Goal: Task Accomplishment & Management: Use online tool/utility

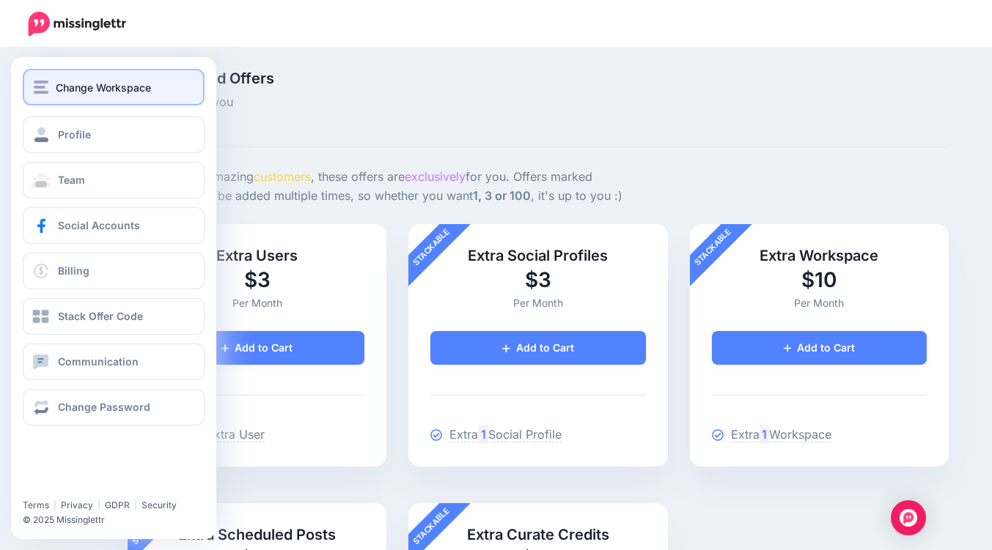
click at [45, 73] on button "Change Workspace" at bounding box center [114, 87] width 182 height 37
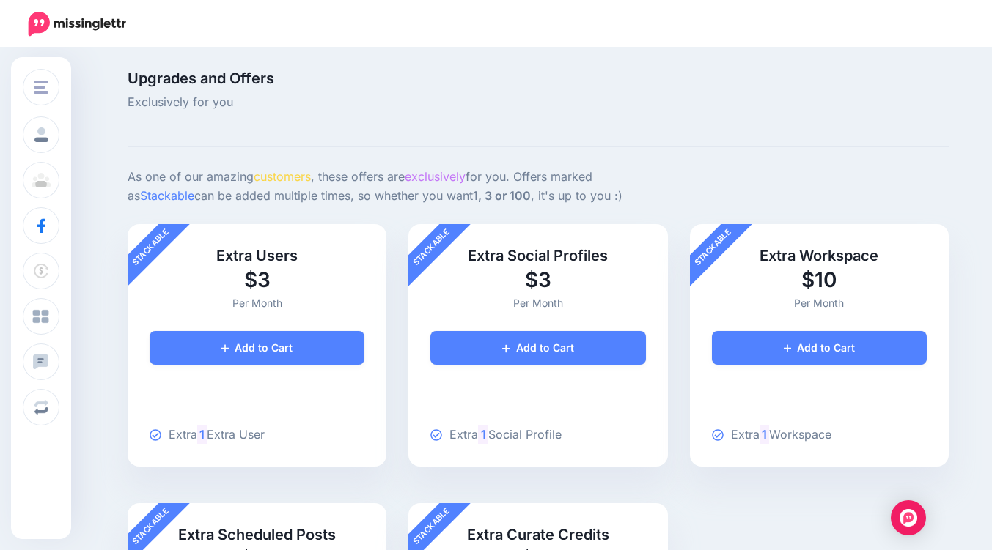
click at [41, 34] on img at bounding box center [77, 24] width 127 height 25
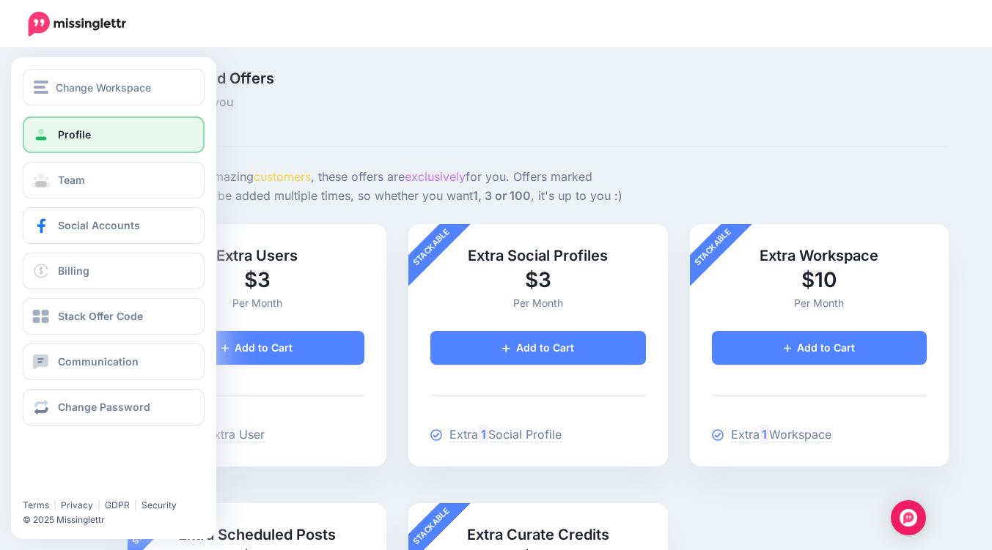
click at [32, 136] on span at bounding box center [41, 135] width 19 height 15
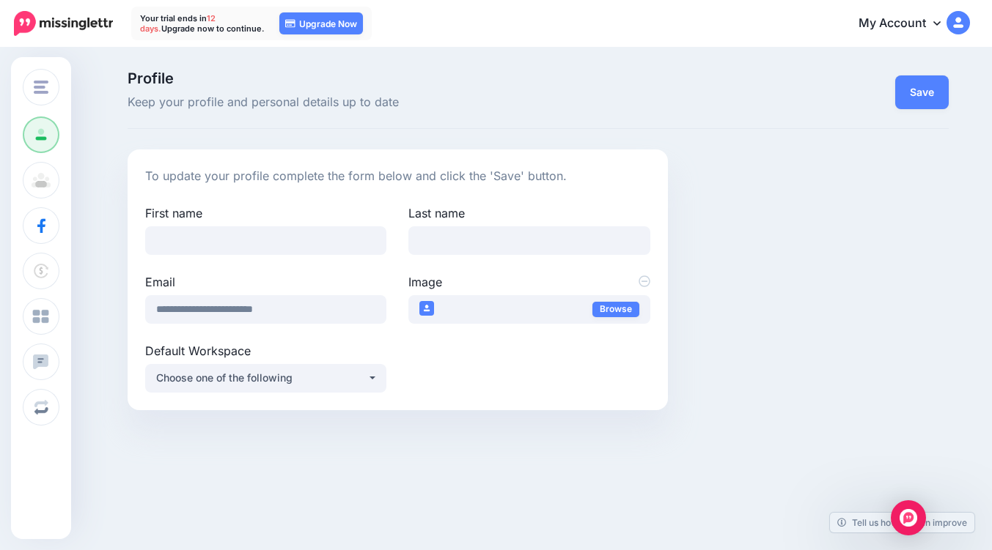
click at [913, 18] on link "My Account" at bounding box center [907, 24] width 126 height 36
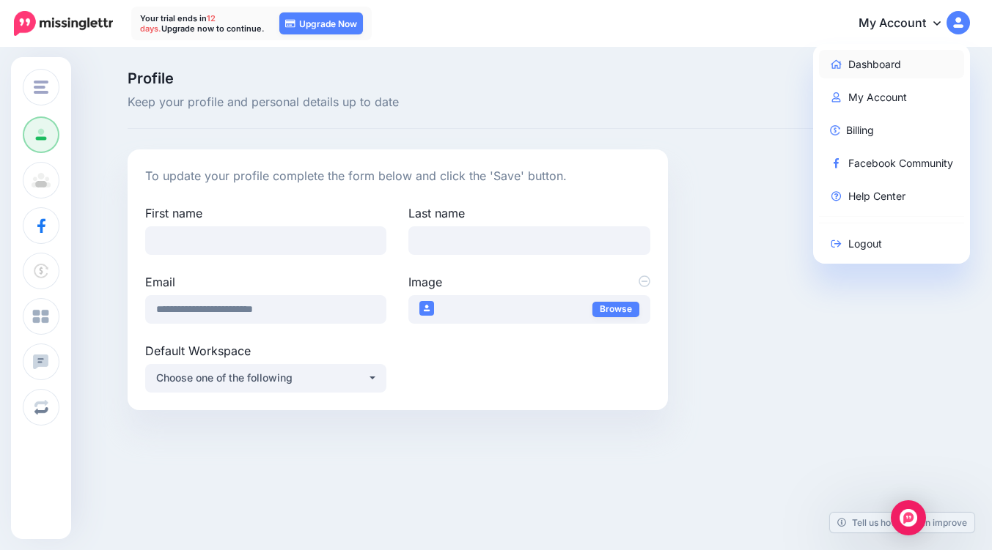
click at [874, 66] on link "Dashboard" at bounding box center [892, 64] width 146 height 29
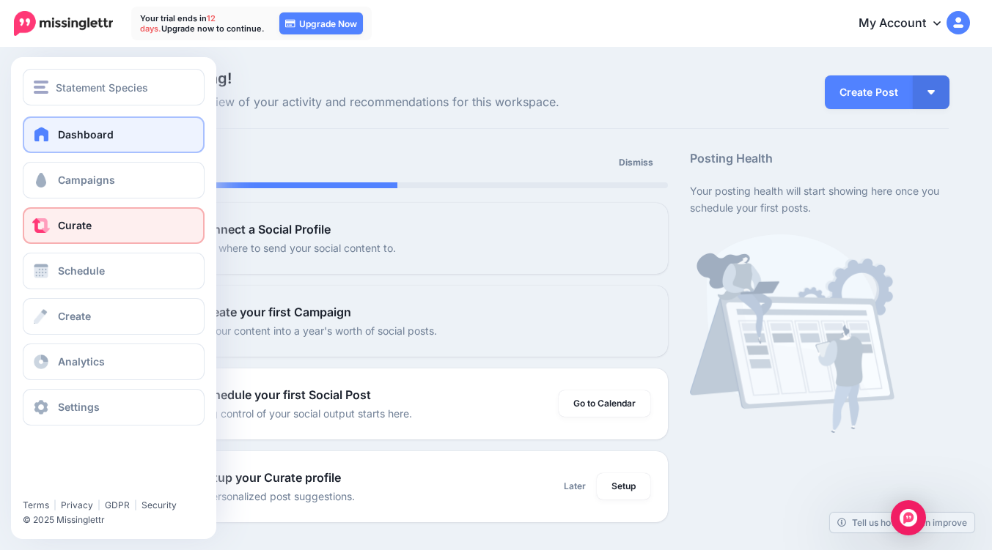
click at [112, 221] on link "Curate" at bounding box center [114, 225] width 182 height 37
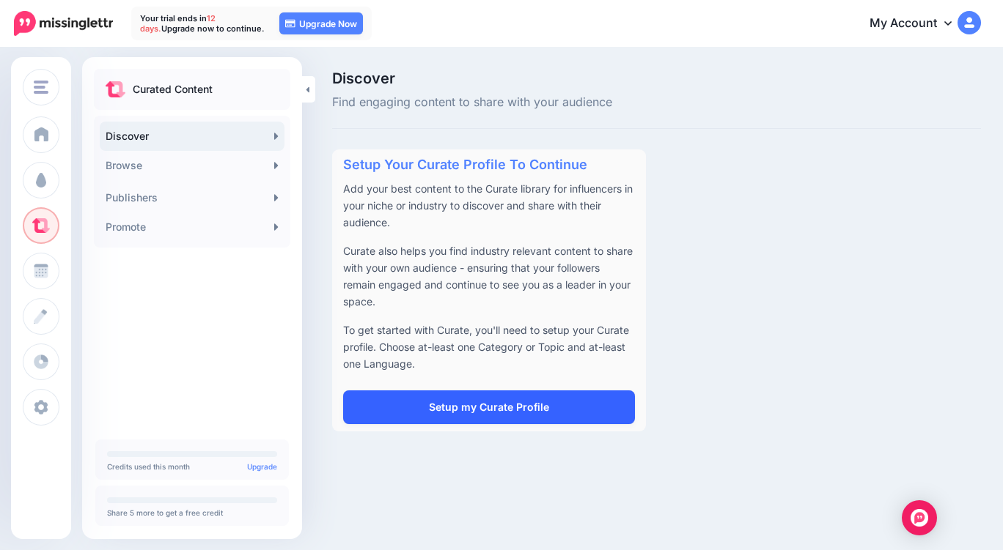
click at [476, 402] on link "Setup my Curate Profile" at bounding box center [489, 408] width 292 height 34
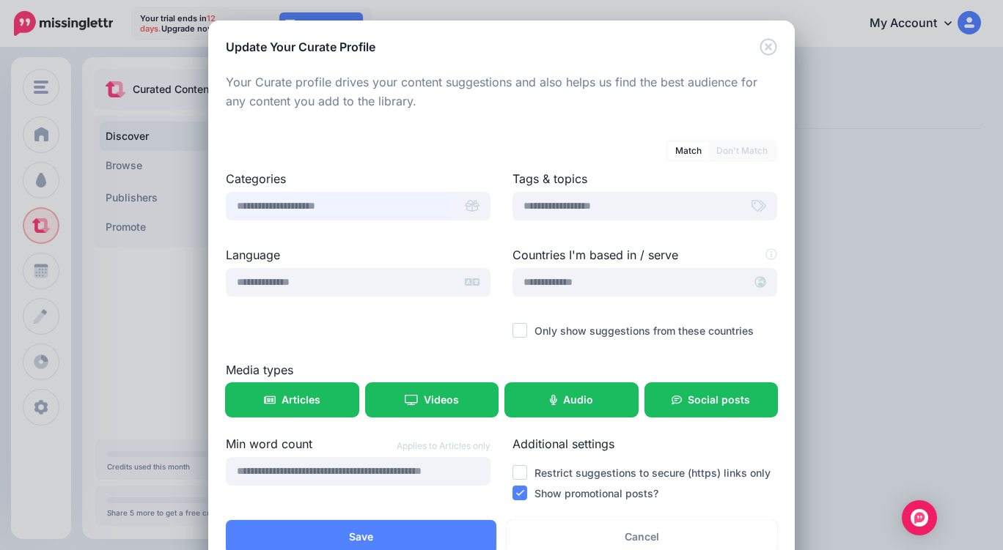
click at [362, 209] on input "text" at bounding box center [340, 206] width 229 height 29
type input "******"
click at [276, 241] on span "Hobbies and interests" at bounding box center [276, 245] width 75 height 12
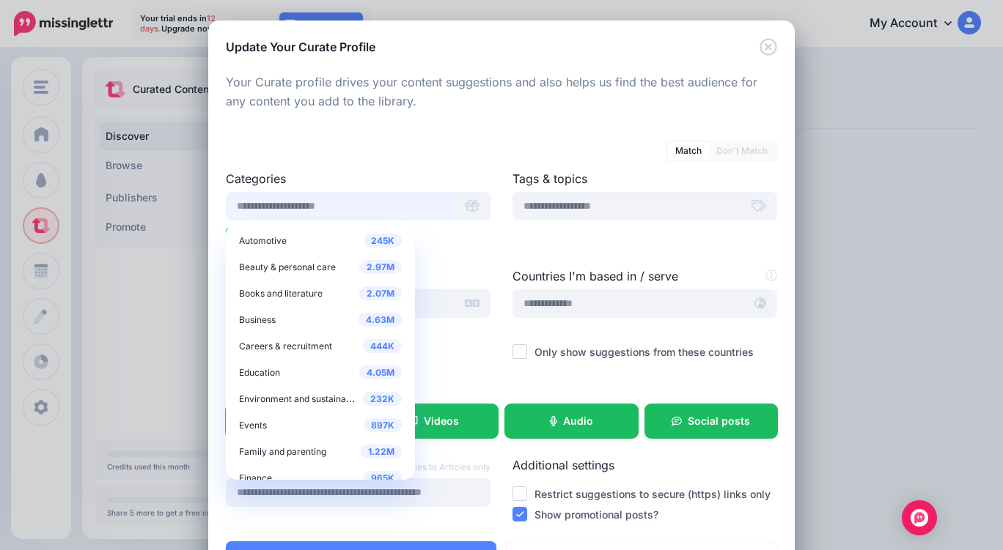
click at [432, 202] on input "text" at bounding box center [340, 206] width 229 height 29
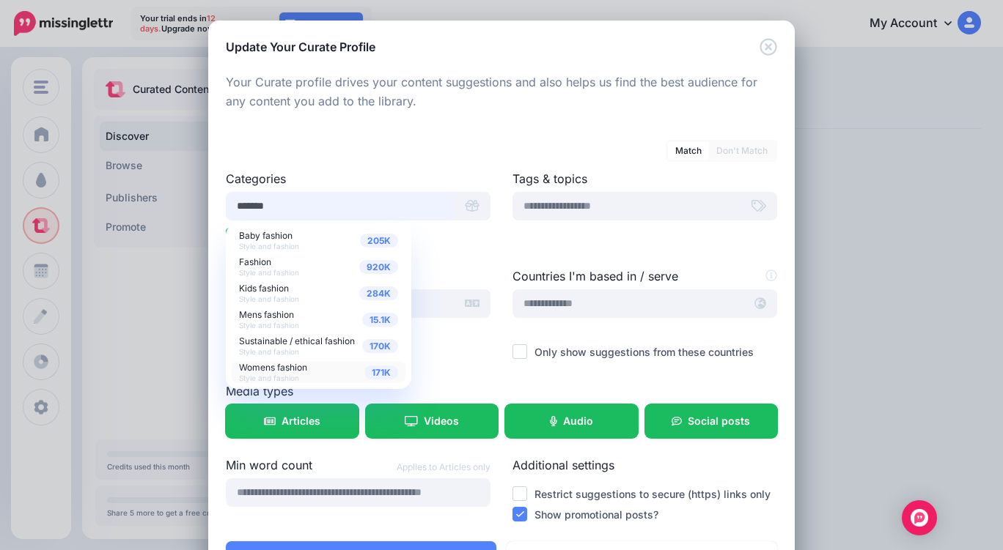
type input "*******"
click at [268, 375] on span "Style and fashion" at bounding box center [269, 378] width 60 height 9
click at [419, 140] on div "Match Don't Match" at bounding box center [501, 143] width 551 height 26
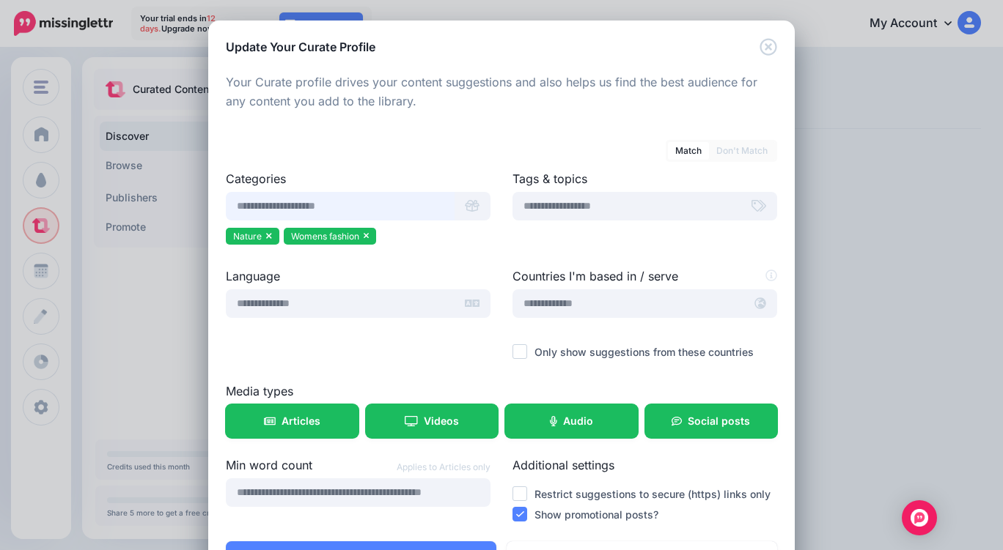
click at [343, 212] on input "text" at bounding box center [340, 206] width 229 height 29
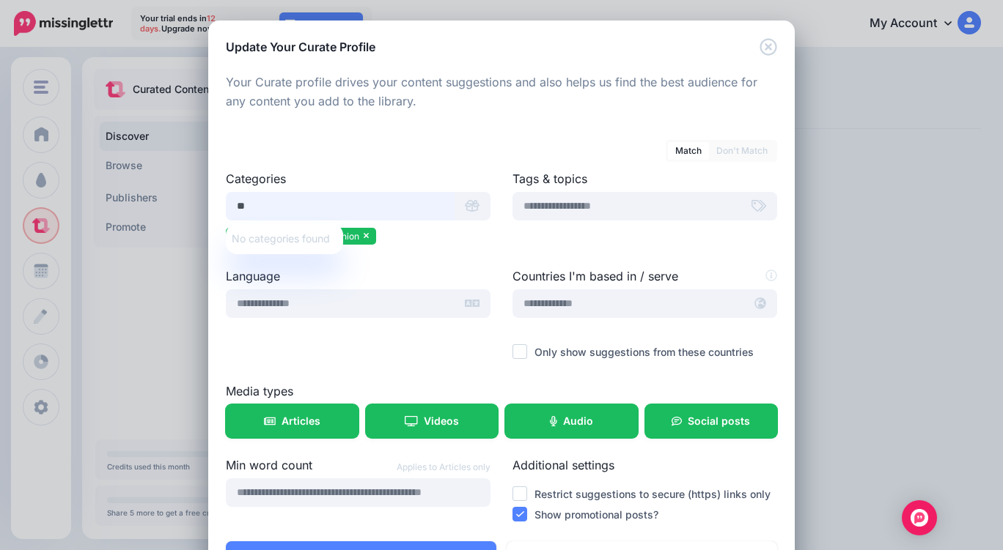
type input "*"
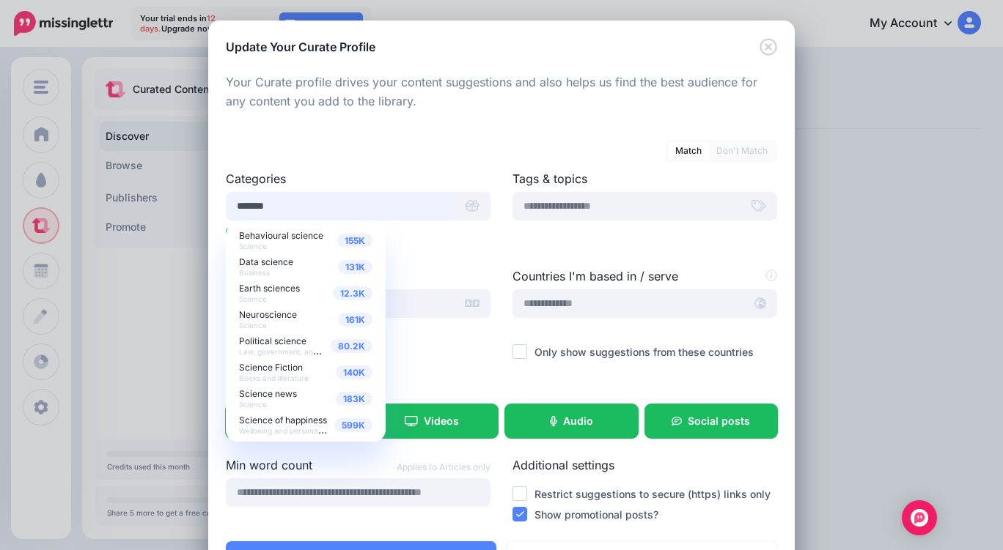
drag, startPoint x: 339, startPoint y: 214, endPoint x: 207, endPoint y: 207, distance: 132.1
click at [208, 207] on div "Loading Your Curate profile drives your content suggestions and also helps us f…" at bounding box center [501, 299] width 586 height 486
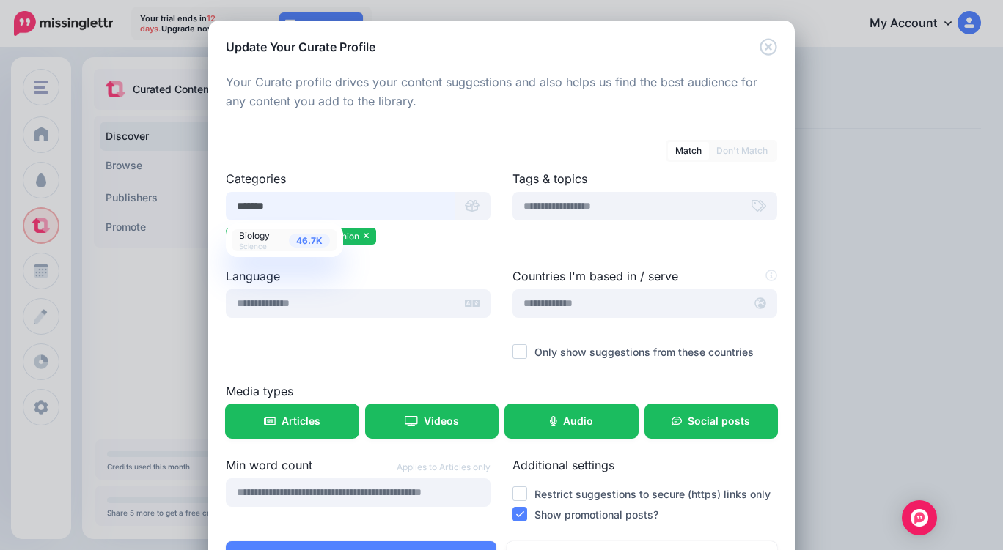
type input "*******"
click at [290, 229] on link "46.7K Biology Science" at bounding box center [285, 240] width 106 height 22
click at [550, 121] on div at bounding box center [501, 120] width 551 height 18
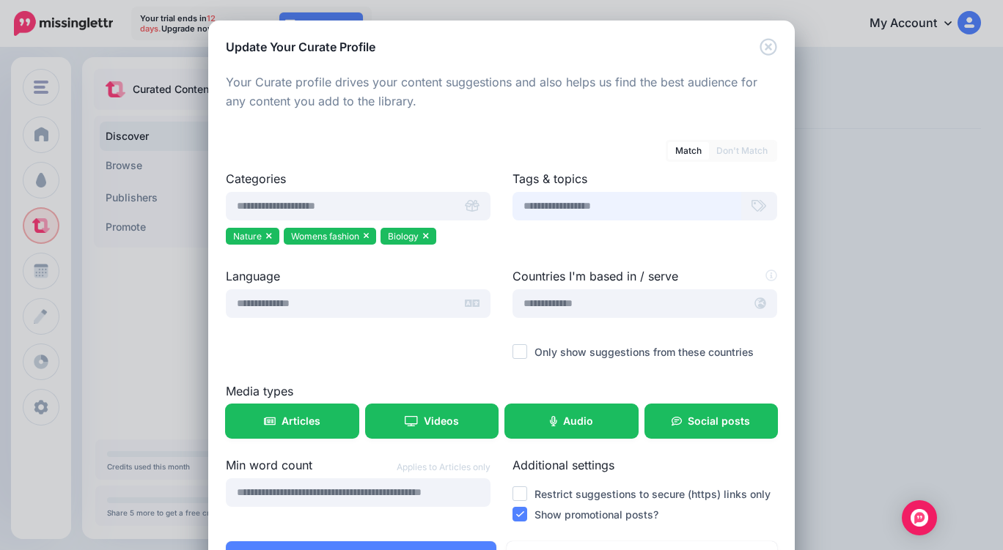
click at [596, 205] on input "text" at bounding box center [626, 206] width 229 height 29
type input "**********"
click at [600, 206] on input "text" at bounding box center [626, 206] width 229 height 29
type input "*******"
type input "**********"
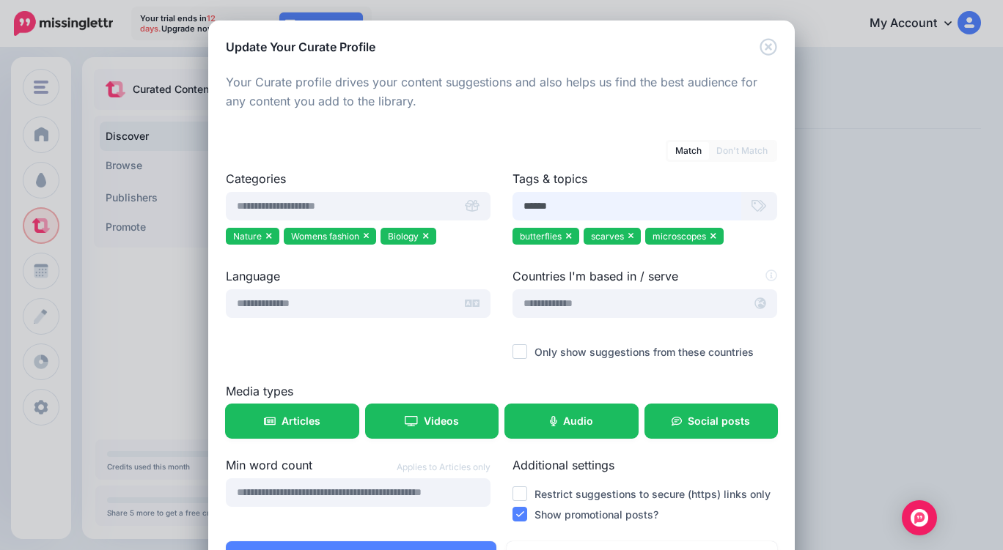
type input "*******"
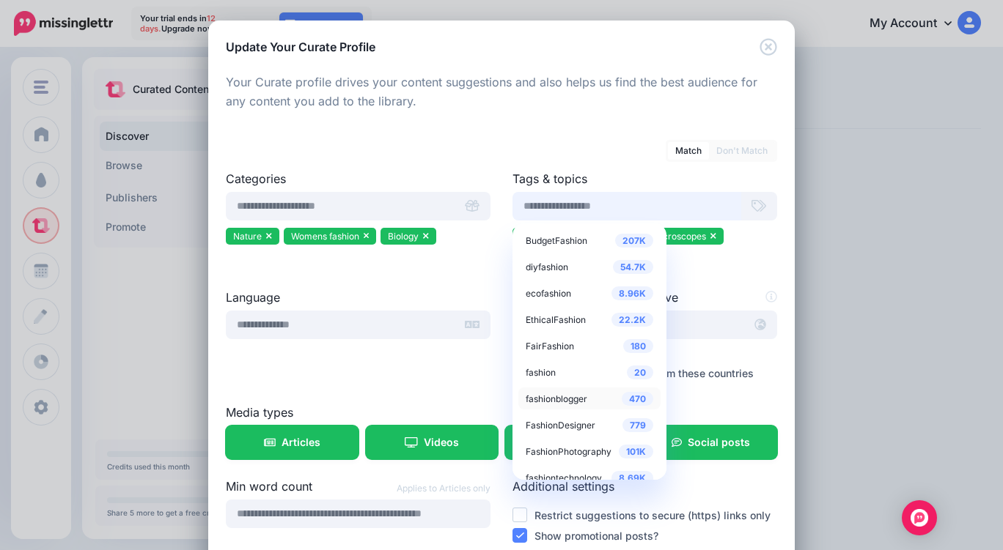
scroll to position [15, 0]
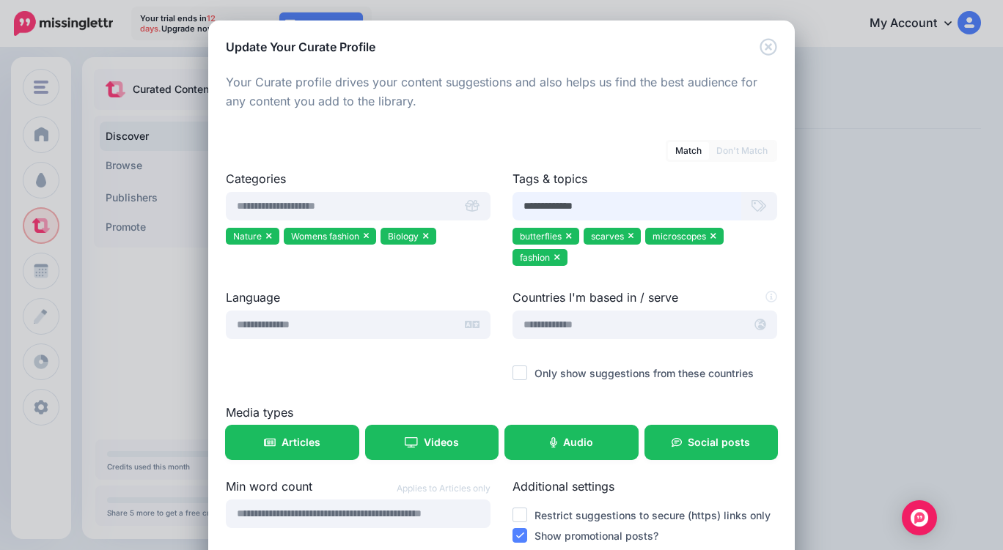
drag, startPoint x: 600, startPoint y: 204, endPoint x: 515, endPoint y: 203, distance: 84.3
click at [515, 203] on input "**********" at bounding box center [626, 206] width 229 height 29
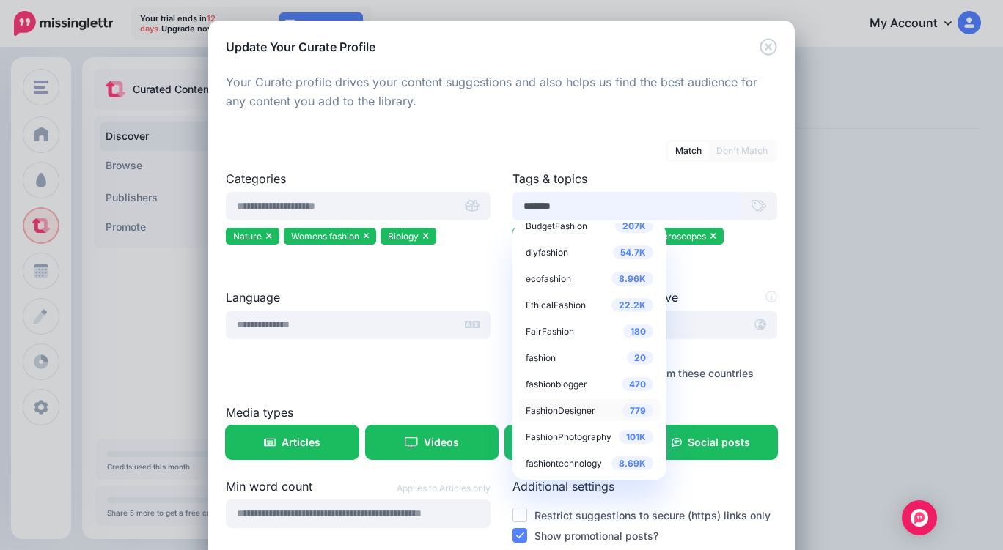
type input "*******"
click at [579, 414] on span "FashionDesigner" at bounding box center [561, 410] width 70 height 11
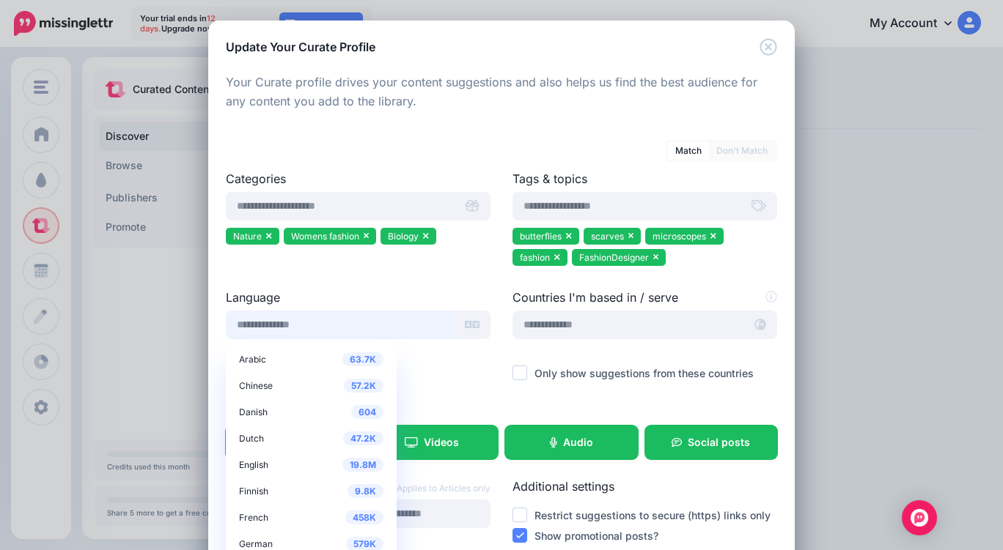
click at [360, 333] on input "text" at bounding box center [340, 325] width 229 height 29
type input "****"
click at [259, 464] on span "English" at bounding box center [253, 465] width 29 height 11
click at [249, 461] on span "English" at bounding box center [253, 465] width 29 height 11
click at [342, 463] on span "19.8M" at bounding box center [362, 465] width 41 height 14
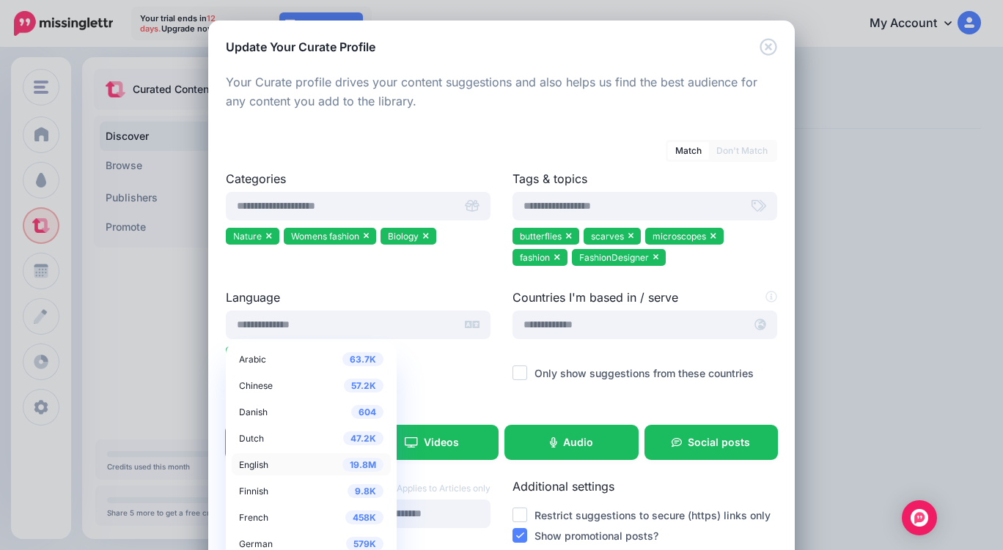
click at [239, 463] on span "English" at bounding box center [253, 465] width 29 height 11
click at [427, 392] on div "Language 63.7K Arabic 57.2K Chinese 604 Danish 47.2K Dutch 19.8M English 9.8K 0" at bounding box center [358, 346] width 287 height 115
click at [271, 326] on input "text" at bounding box center [340, 325] width 229 height 29
click at [625, 321] on input "text" at bounding box center [628, 325] width 232 height 29
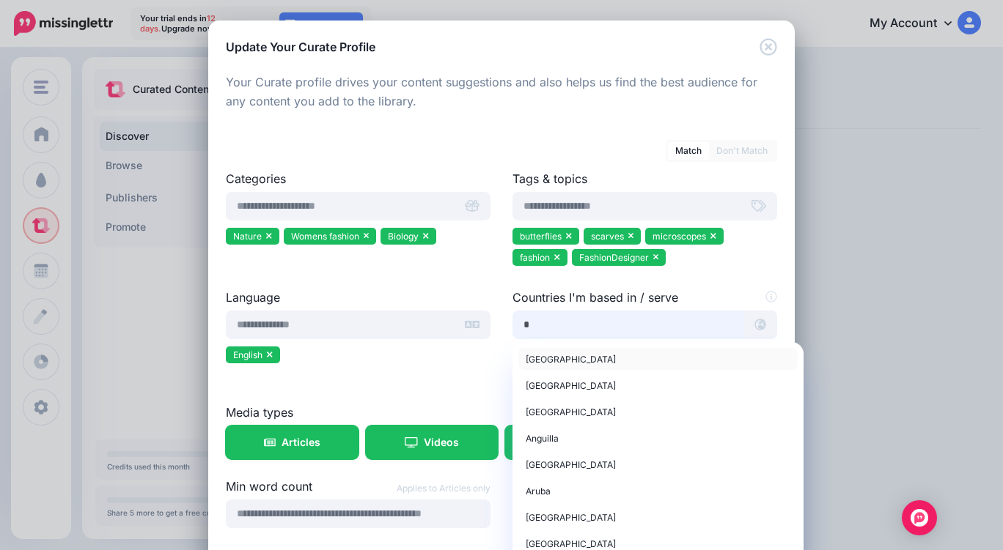
type input "*"
click at [616, 357] on span "United States of America" at bounding box center [571, 359] width 90 height 11
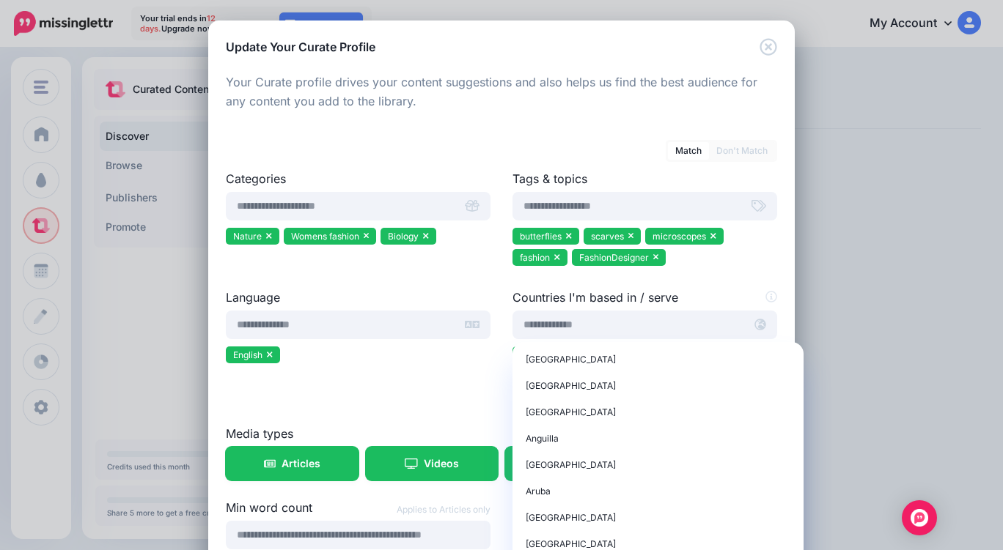
click at [770, 243] on ul "butterflies scarves microscopes fashion FashionDesigner" at bounding box center [644, 249] width 265 height 43
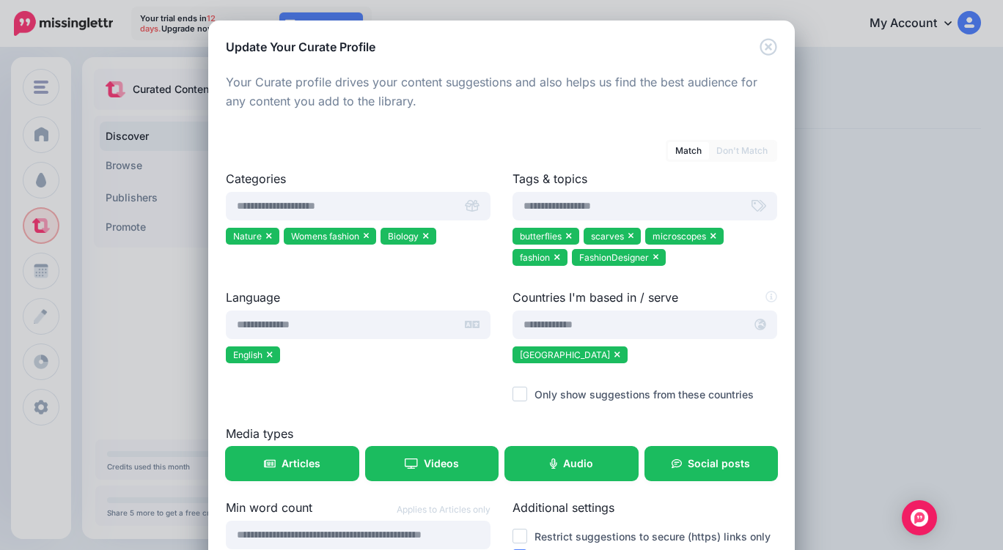
click at [515, 393] on ins at bounding box center [519, 394] width 15 height 15
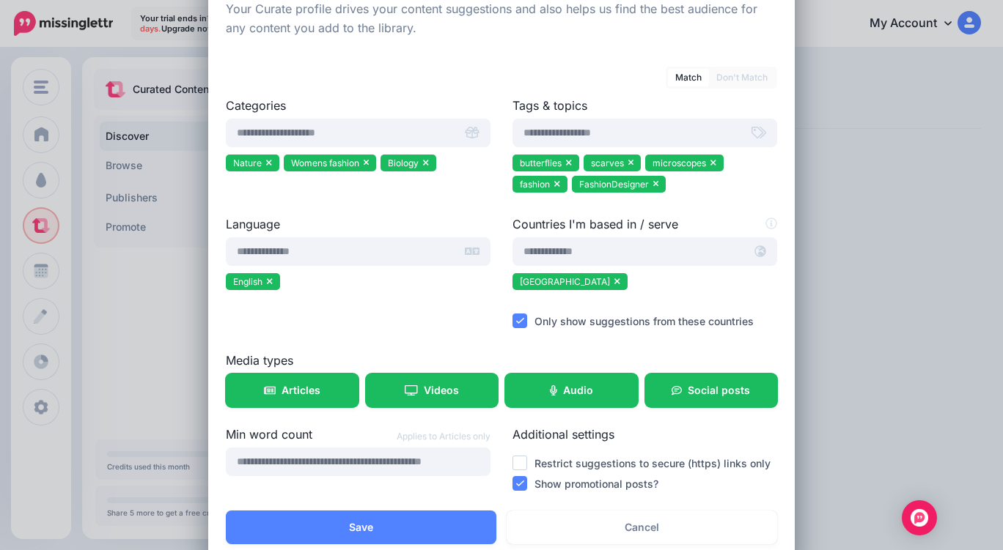
scroll to position [106, 0]
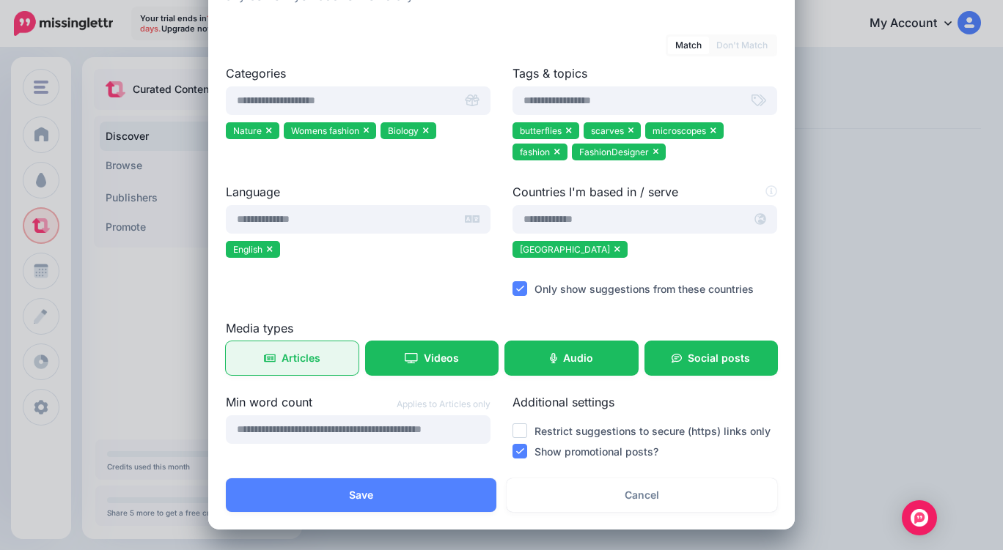
click at [286, 360] on span "Articles" at bounding box center [300, 358] width 39 height 10
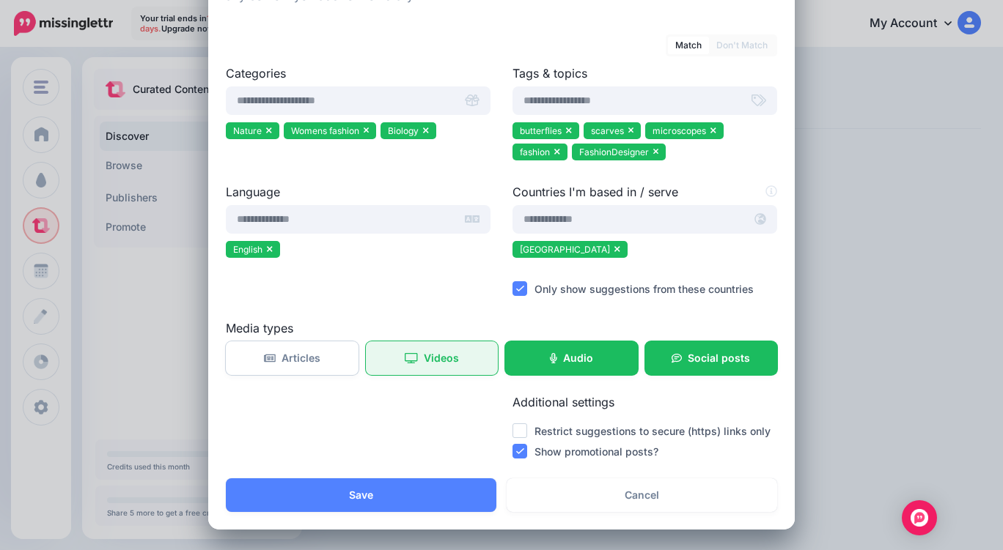
click at [408, 355] on icon at bounding box center [411, 358] width 13 height 10
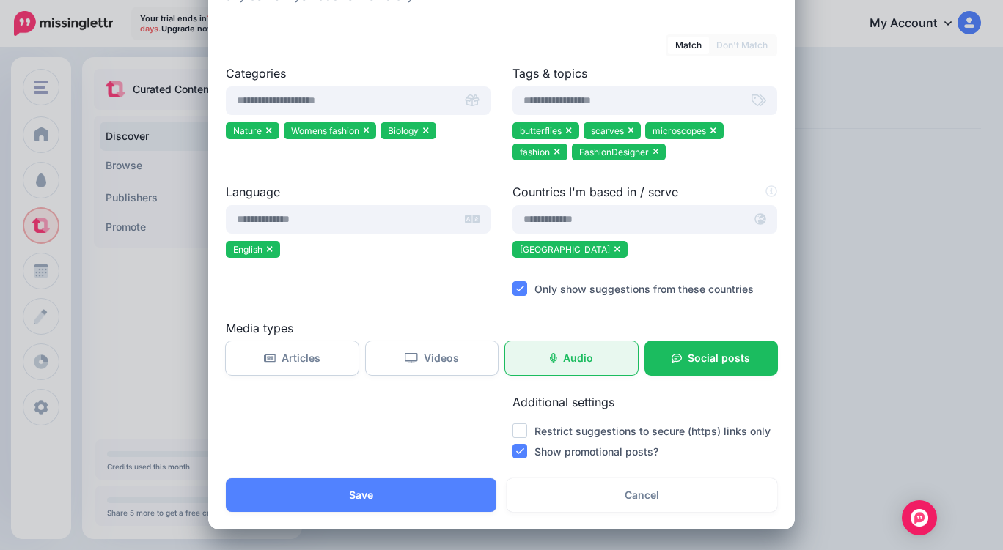
click at [573, 355] on span "Audio" at bounding box center [578, 358] width 30 height 10
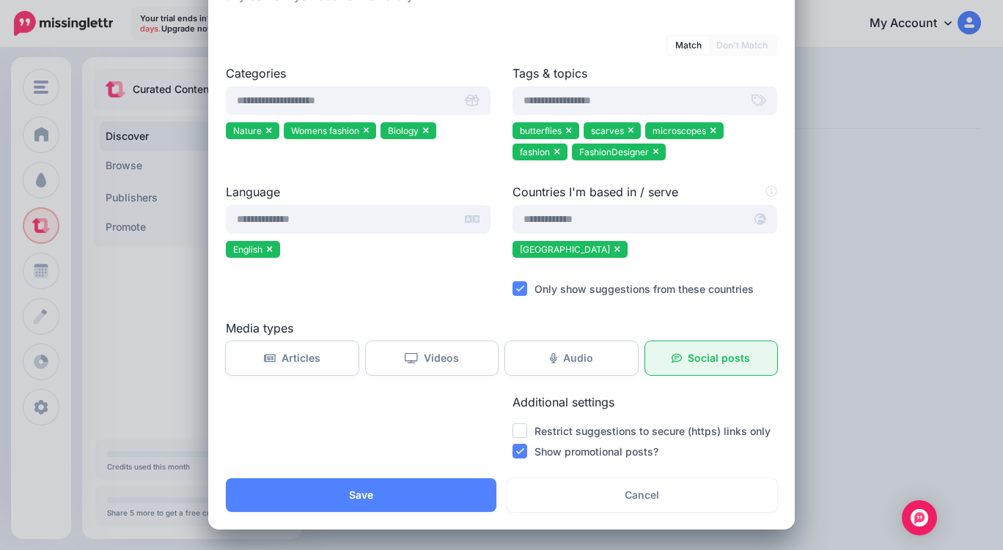
click at [709, 365] on link "Social posts" at bounding box center [711, 359] width 133 height 34
click at [657, 435] on label "Restrict suggestions to secure (https) links only" at bounding box center [652, 431] width 236 height 17
click at [518, 426] on ins at bounding box center [519, 431] width 15 height 15
click at [517, 451] on ins at bounding box center [519, 451] width 15 height 15
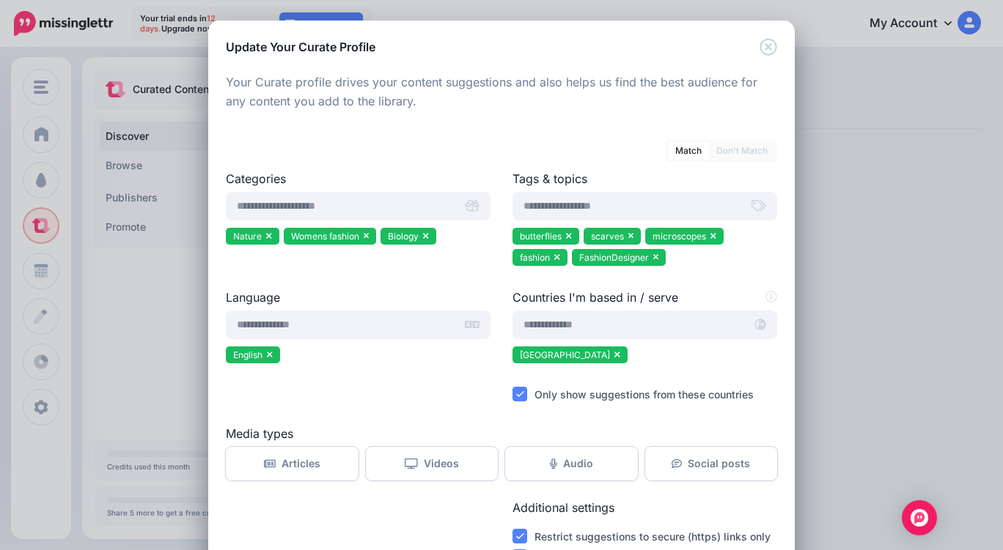
scroll to position [106, 0]
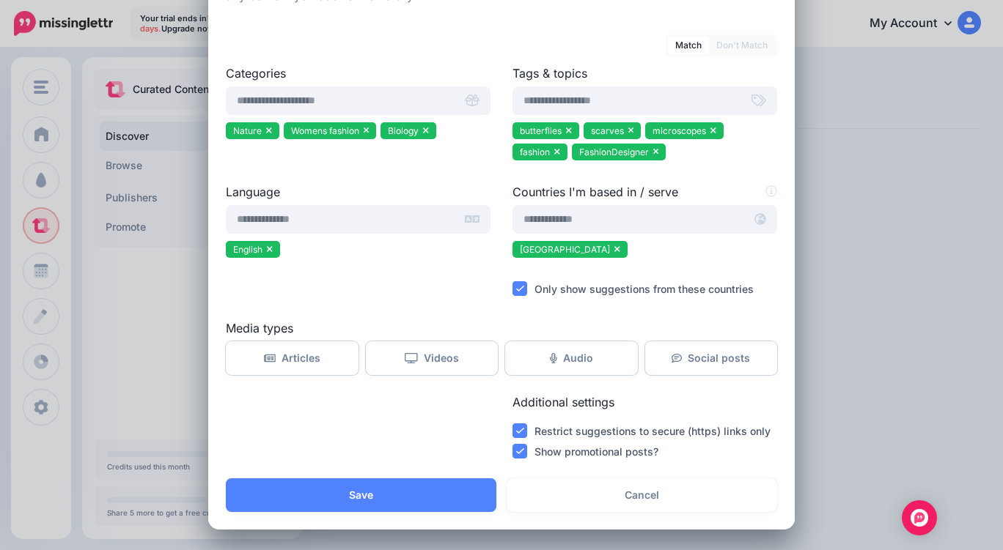
click at [517, 455] on ins at bounding box center [519, 451] width 15 height 15
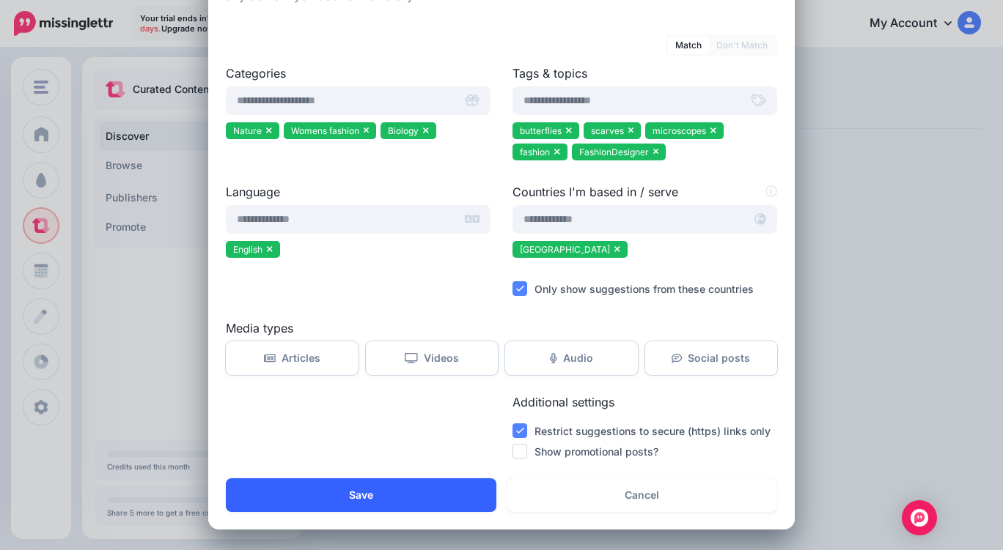
click at [420, 498] on button "Save" at bounding box center [361, 496] width 270 height 34
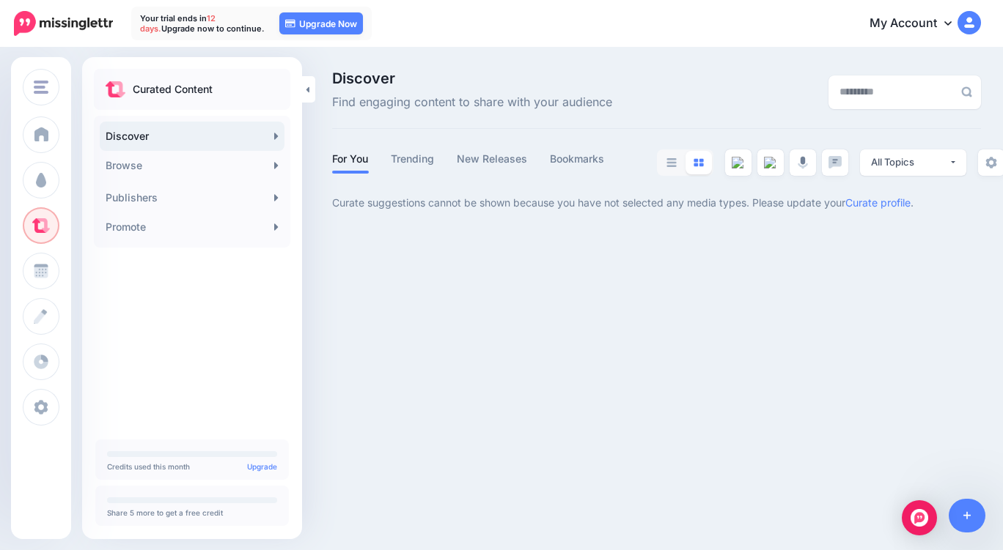
click at [861, 210] on p "Curate suggestions cannot be shown because you have not selected any media type…" at bounding box center [656, 202] width 649 height 17
click at [868, 205] on link "Curate profile" at bounding box center [877, 202] width 65 height 12
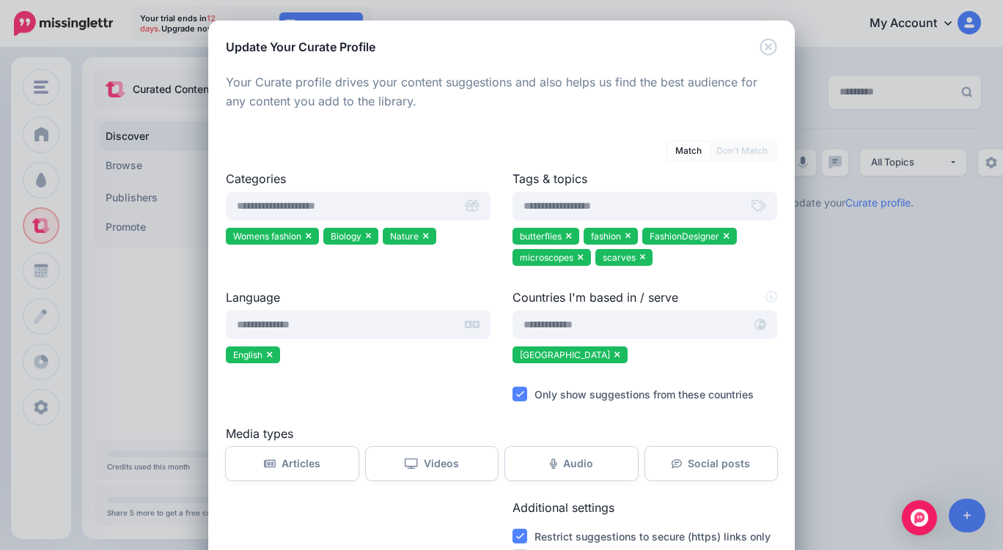
scroll to position [106, 0]
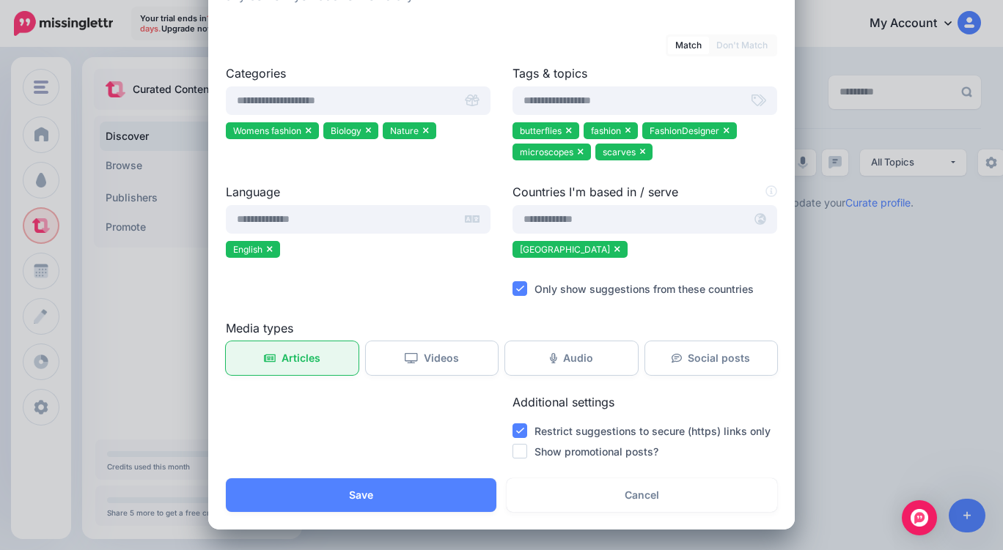
click at [273, 350] on link "Articles" at bounding box center [292, 359] width 133 height 34
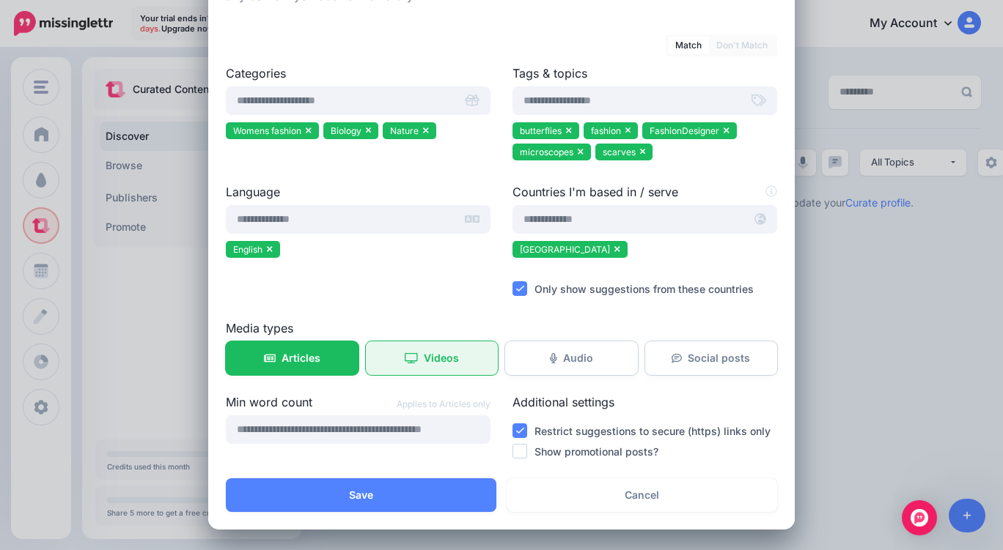
click at [413, 355] on link "Videos" at bounding box center [432, 359] width 133 height 34
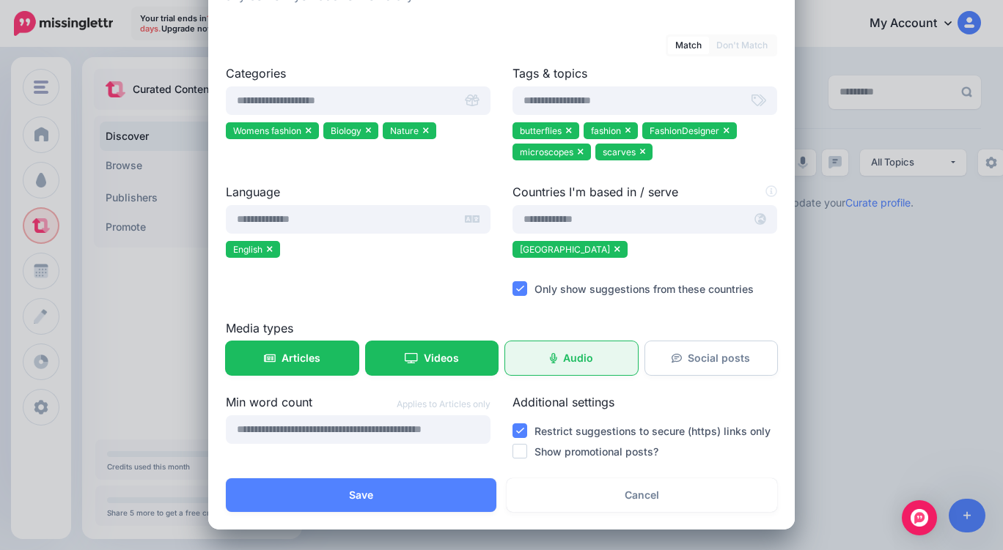
click at [597, 355] on link "Audio" at bounding box center [571, 359] width 133 height 34
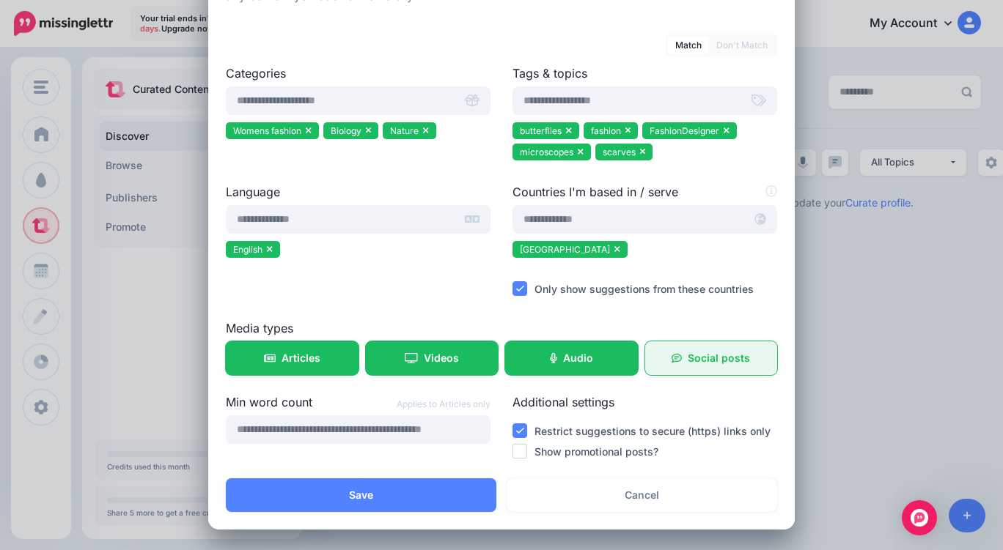
click at [730, 354] on span "Social posts" at bounding box center [719, 358] width 62 height 10
click at [391, 422] on input "number" at bounding box center [358, 430] width 265 height 29
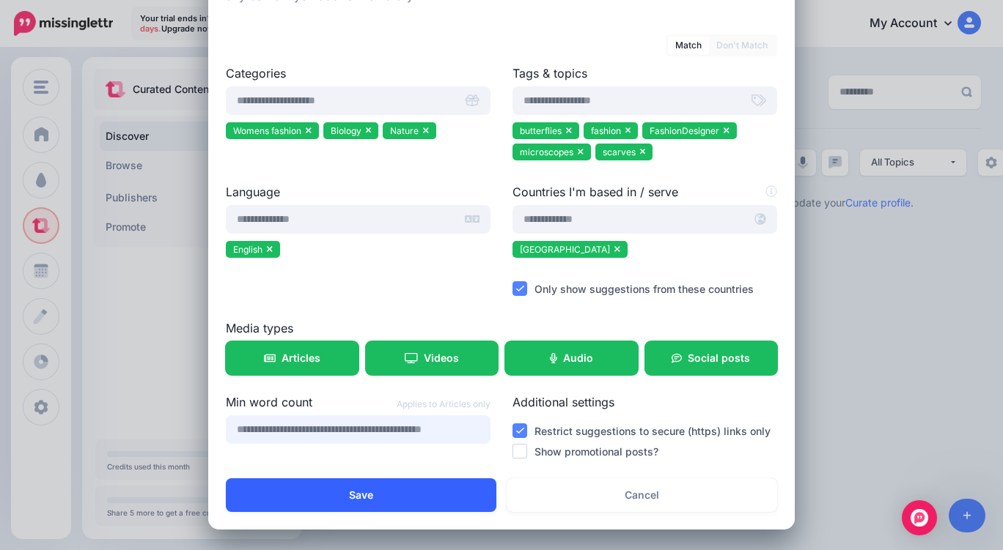
type input "***"
click at [476, 487] on button "Save" at bounding box center [361, 496] width 270 height 34
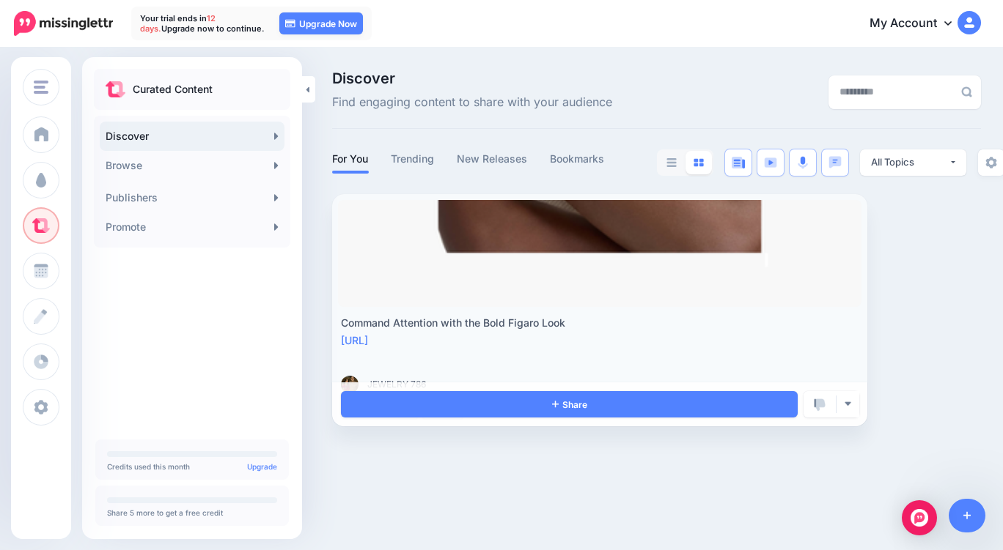
click at [773, 262] on link at bounding box center [599, 253] width 523 height 107
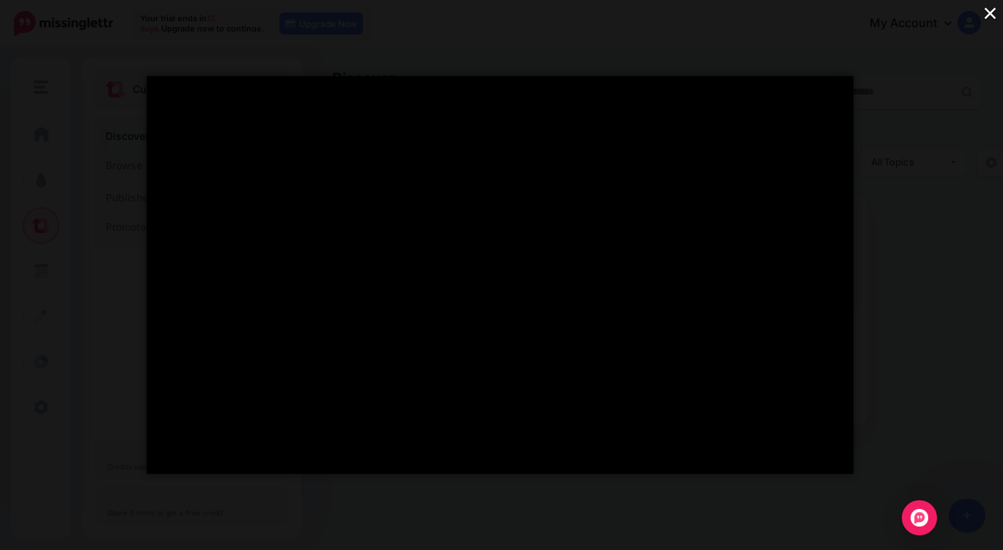
click at [991, 15] on button "×" at bounding box center [990, 13] width 26 height 26
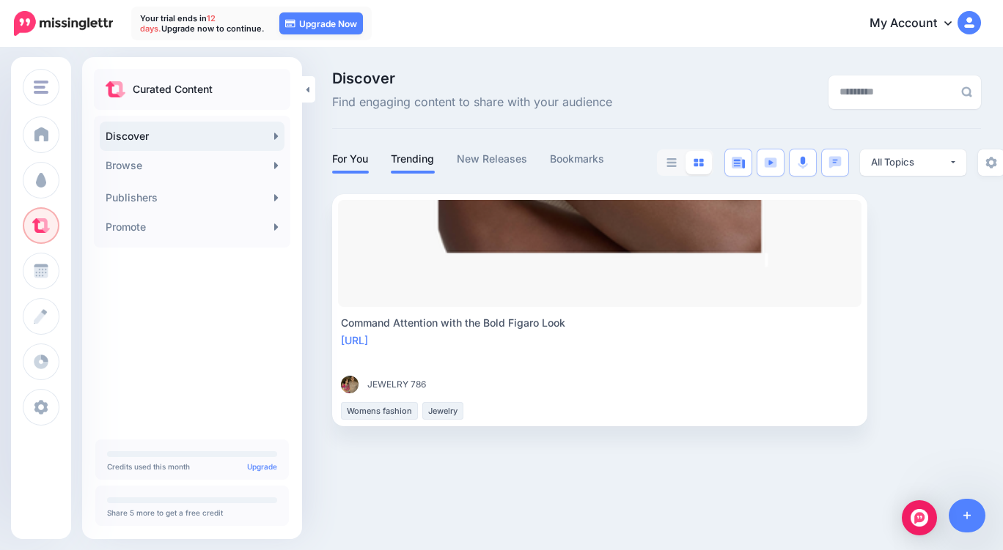
click at [408, 164] on link "Trending" at bounding box center [413, 159] width 44 height 18
click at [520, 160] on link "New Releases" at bounding box center [492, 159] width 71 height 18
click at [589, 160] on link "Bookmarks" at bounding box center [577, 159] width 55 height 18
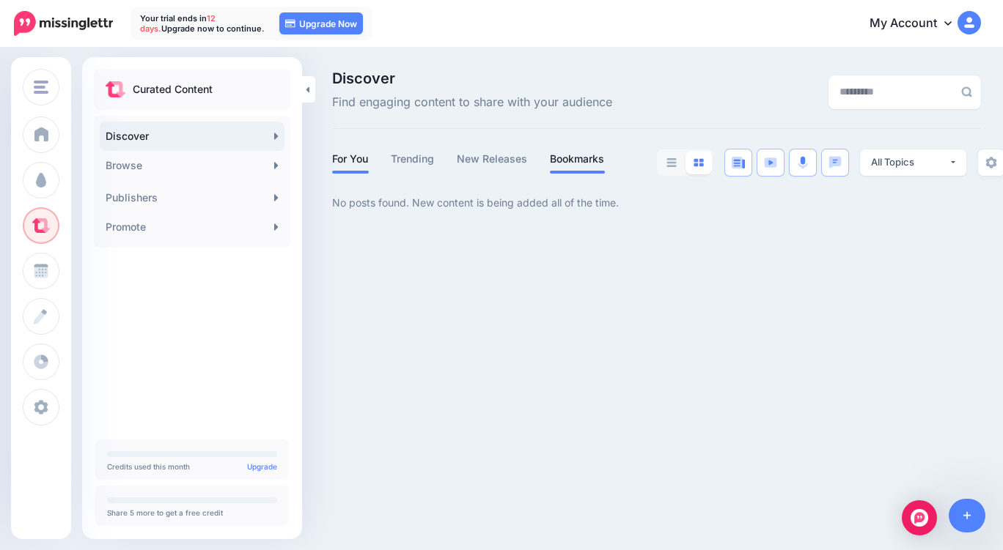
click at [347, 156] on link "For You" at bounding box center [350, 159] width 37 height 18
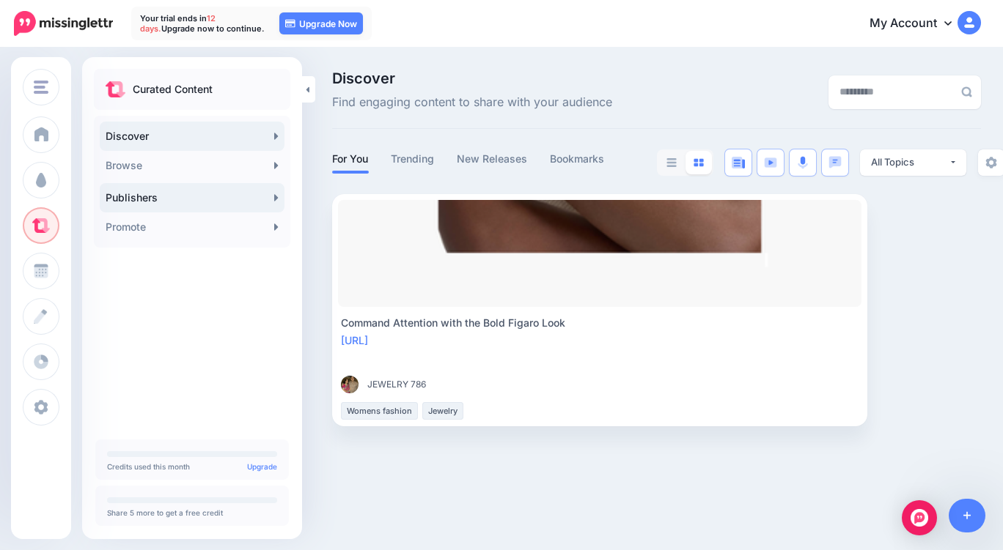
click at [214, 196] on link "Publishers" at bounding box center [192, 197] width 185 height 29
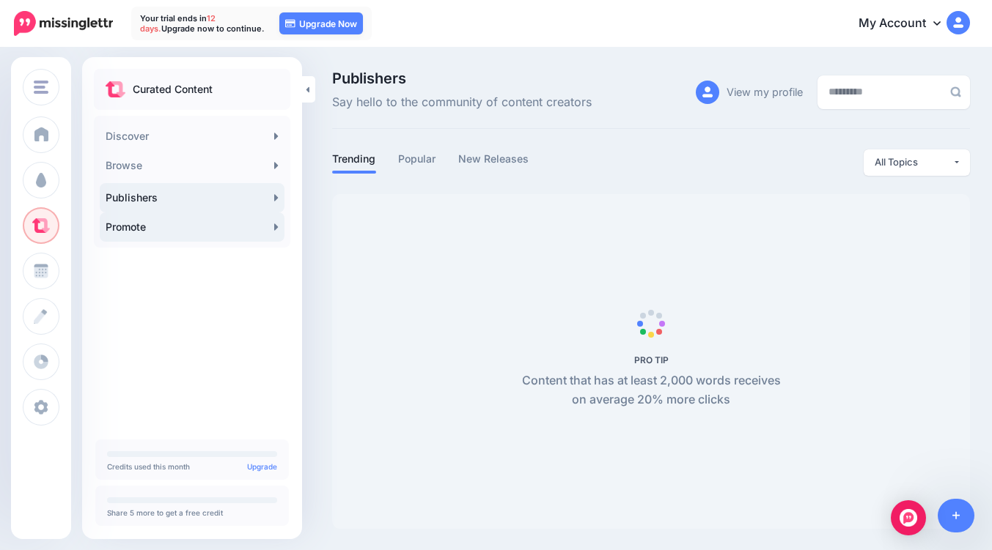
click at [119, 235] on link "Promote" at bounding box center [192, 227] width 185 height 29
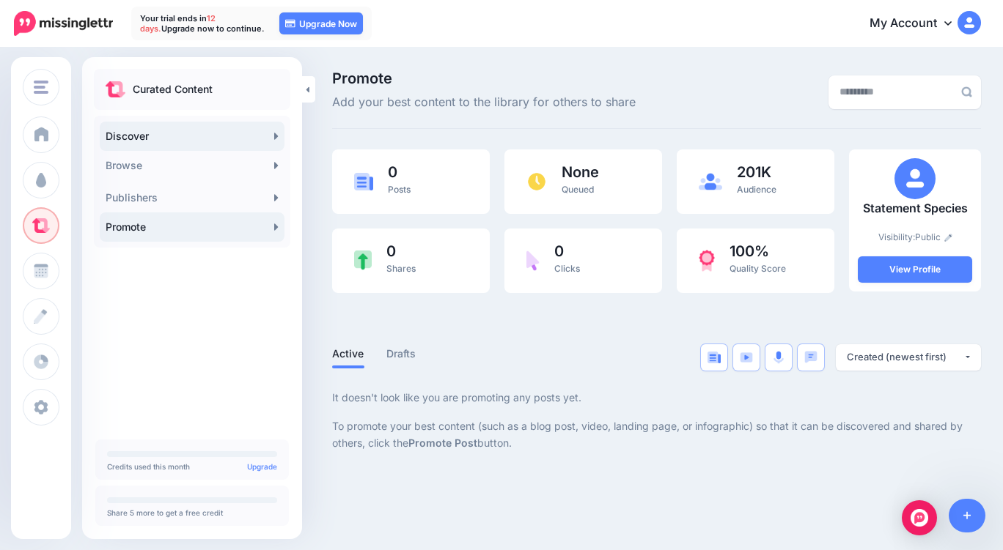
click at [158, 136] on link "Discover" at bounding box center [192, 136] width 185 height 29
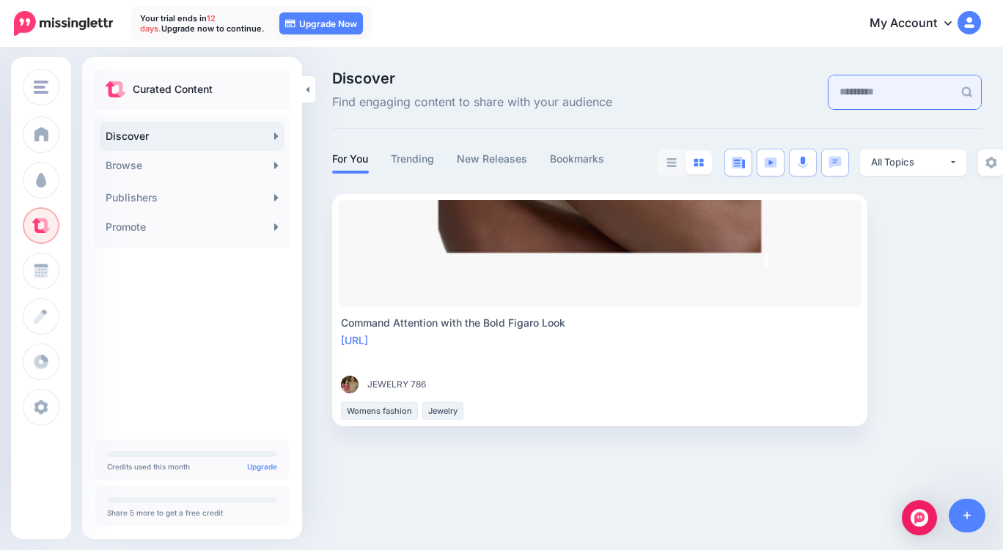
click at [832, 91] on input "text" at bounding box center [890, 92] width 125 height 34
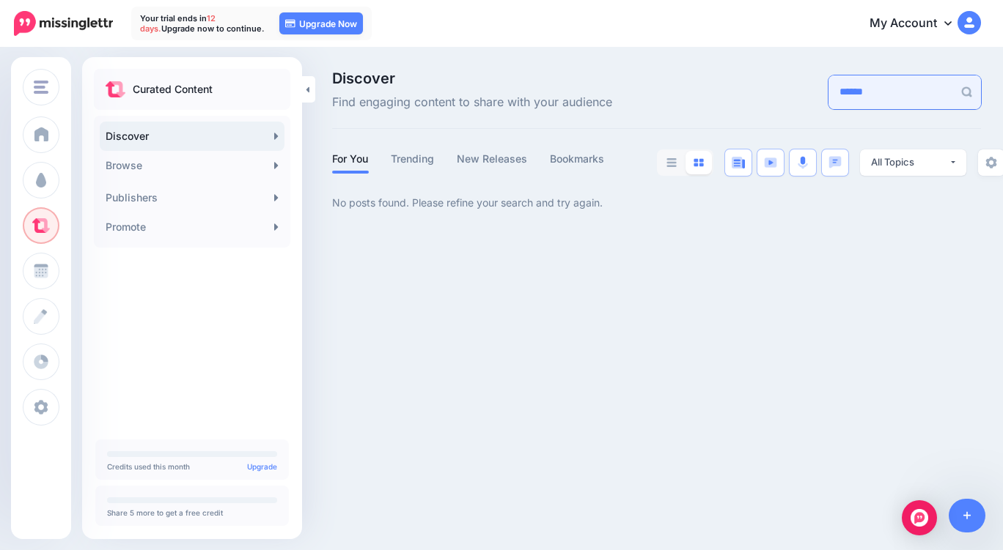
click at [828, 85] on input "******" at bounding box center [890, 92] width 125 height 34
click at [828, 84] on input "*******" at bounding box center [890, 92] width 125 height 34
type input "*******"
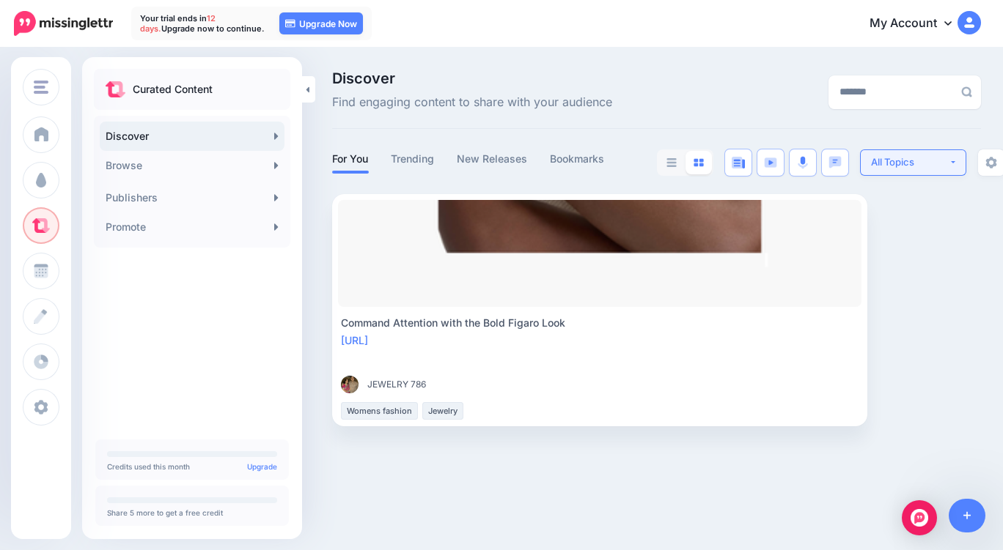
click at [913, 166] on div "All Topics" at bounding box center [910, 162] width 78 height 14
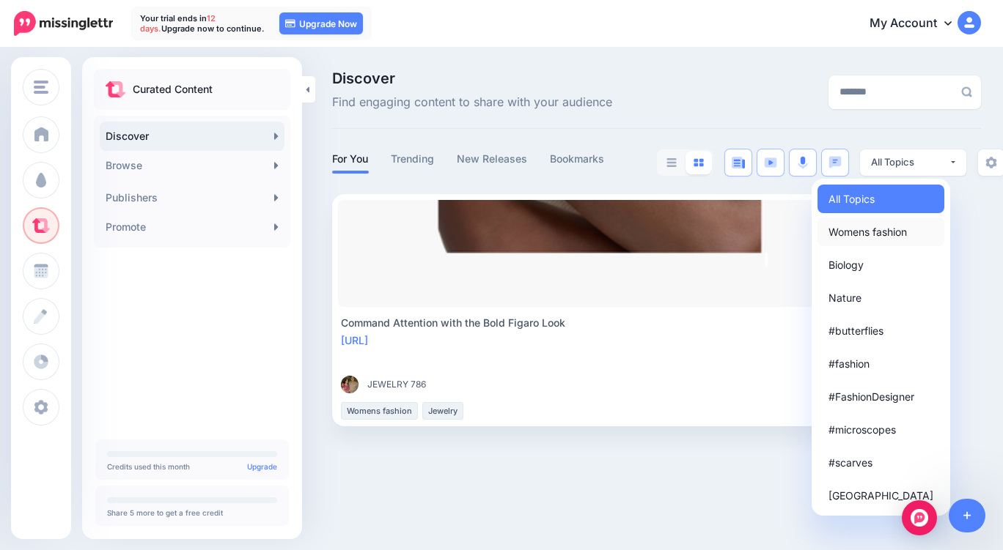
click at [871, 226] on span "Womens fashion" at bounding box center [867, 232] width 78 height 18
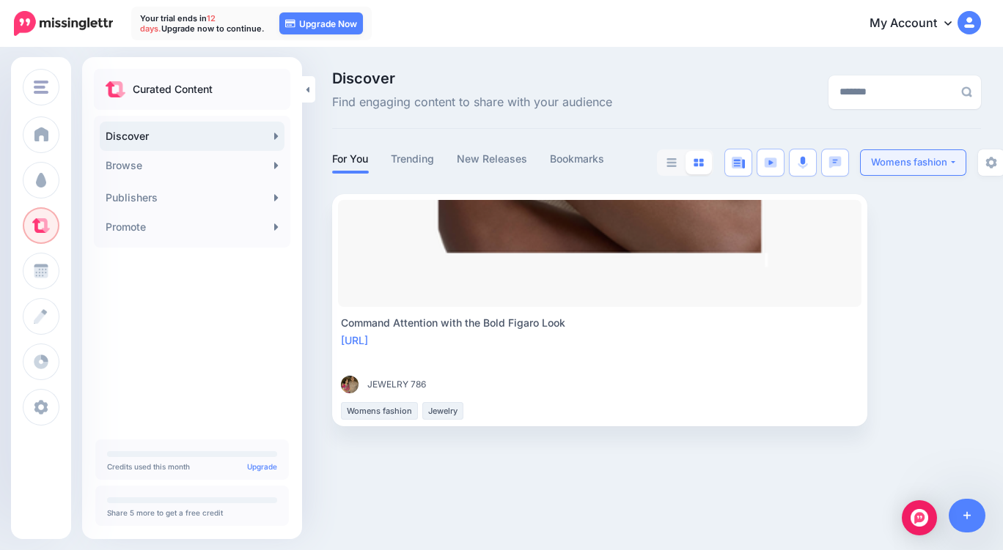
click at [885, 155] on div "Womens fashion" at bounding box center [910, 162] width 78 height 14
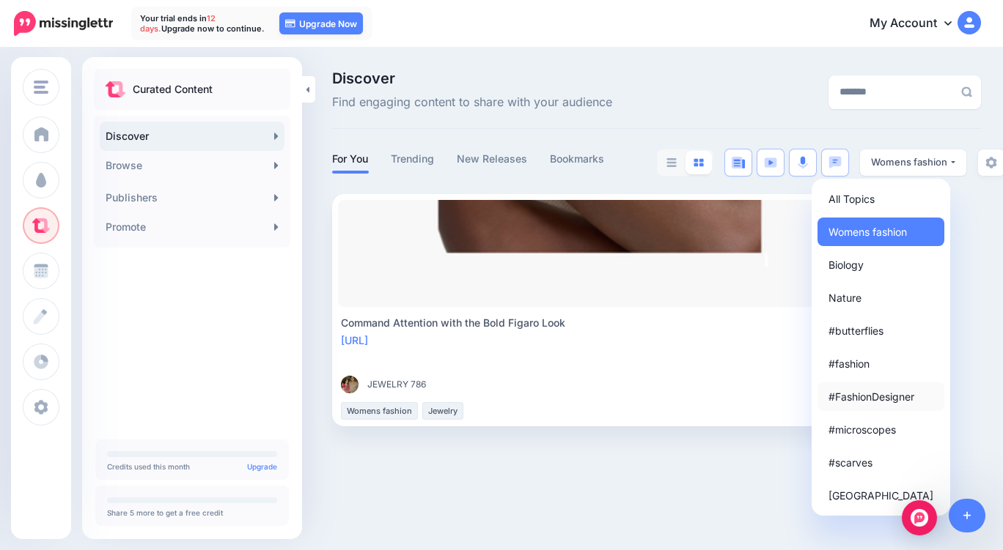
click at [872, 399] on span "#FashionDesigner" at bounding box center [871, 397] width 86 height 18
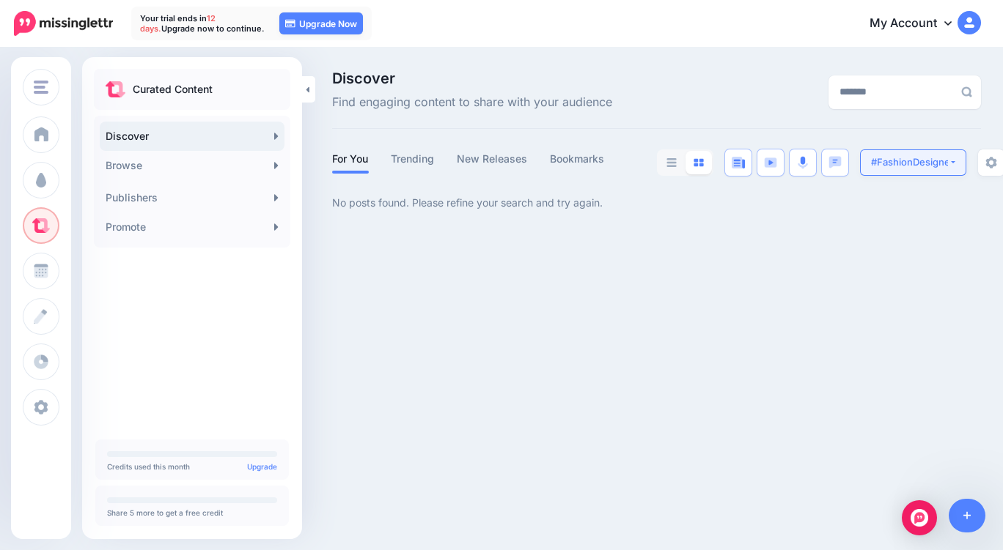
click at [874, 155] on div "#FashionDesigner" at bounding box center [910, 162] width 78 height 14
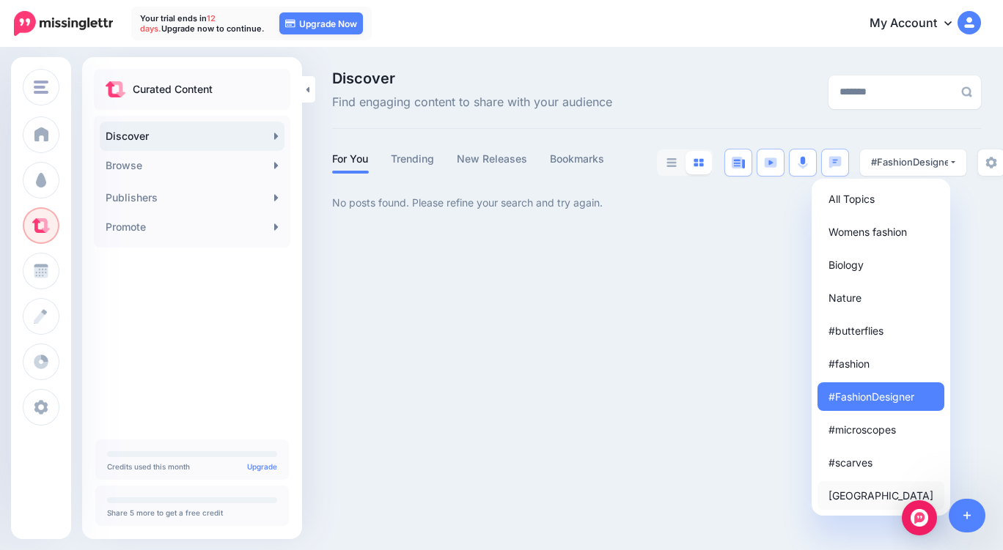
click at [883, 500] on span "United States of America" at bounding box center [880, 496] width 105 height 18
select select "**********"
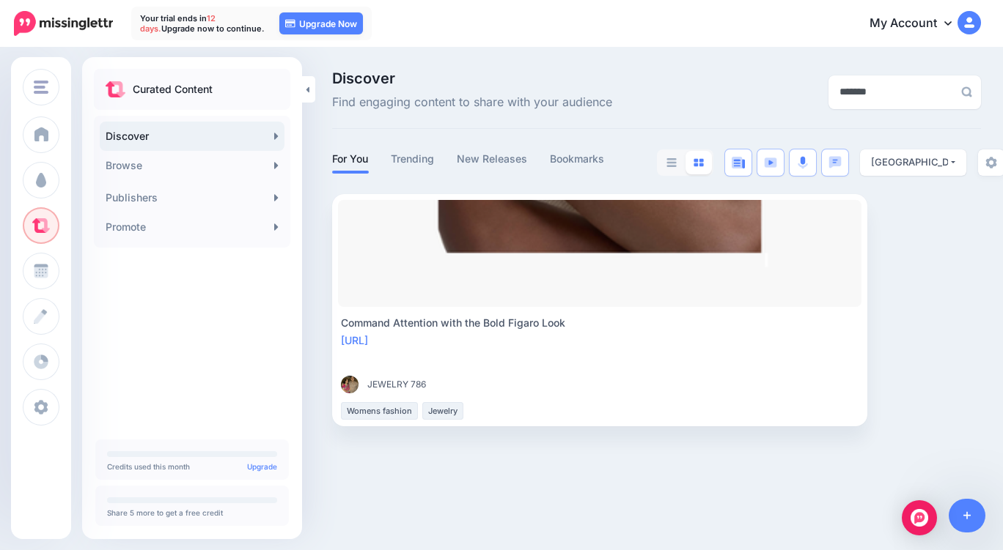
drag, startPoint x: 851, startPoint y: 97, endPoint x: 705, endPoint y: 80, distance: 146.8
click at [705, 80] on div "Discover Find engaging content to share with your audience *******" at bounding box center [656, 91] width 671 height 41
click at [886, 171] on button "[GEOGRAPHIC_DATA]" at bounding box center [913, 163] width 106 height 26
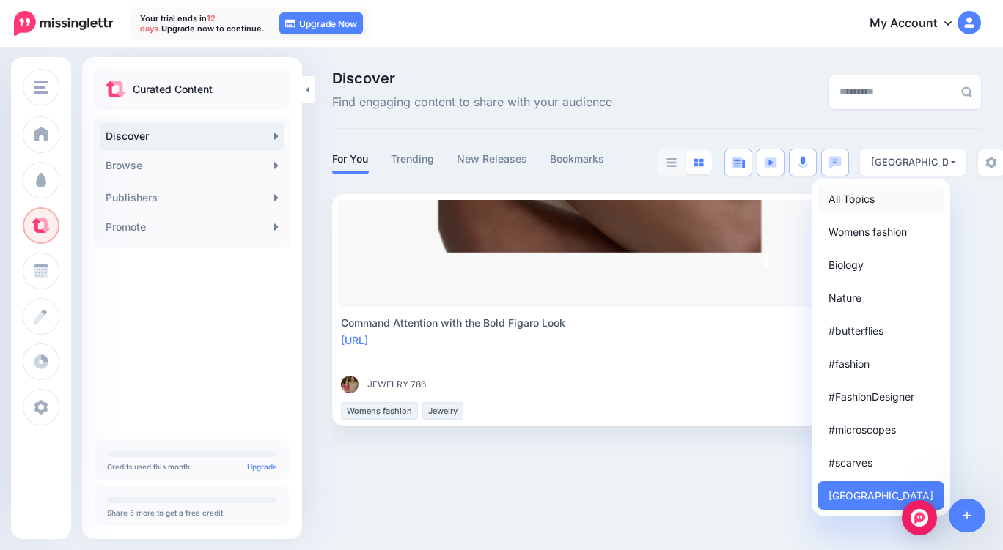
click at [877, 197] on link "All Topics" at bounding box center [880, 199] width 127 height 29
select select
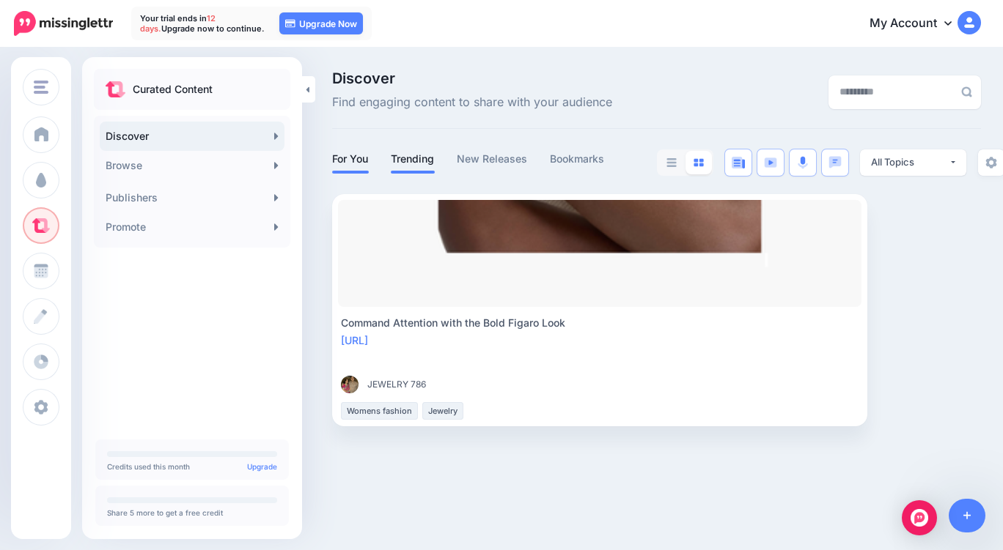
click at [403, 166] on link "Trending" at bounding box center [413, 159] width 44 height 18
click at [522, 167] on link "New Releases" at bounding box center [492, 159] width 71 height 18
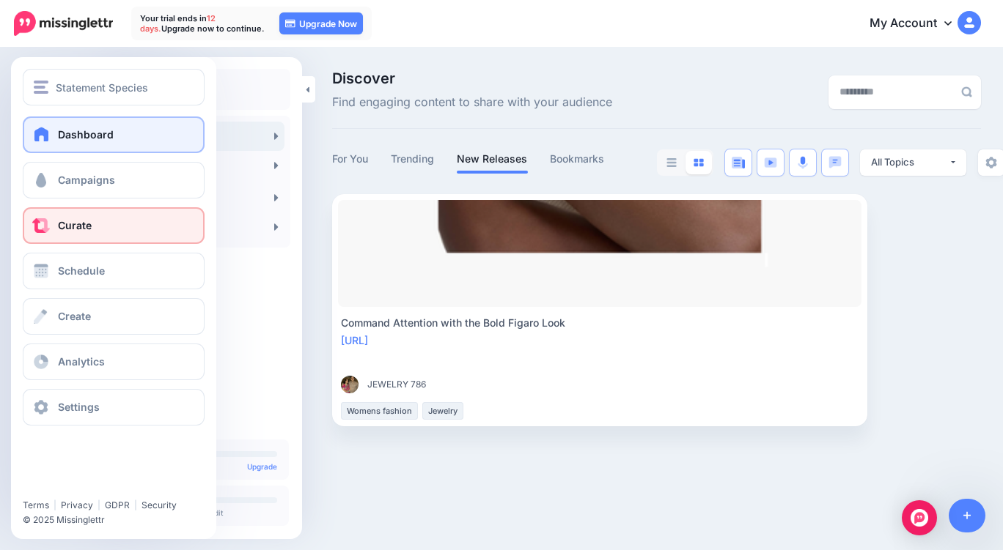
click at [54, 134] on link "Dashboard" at bounding box center [114, 135] width 182 height 37
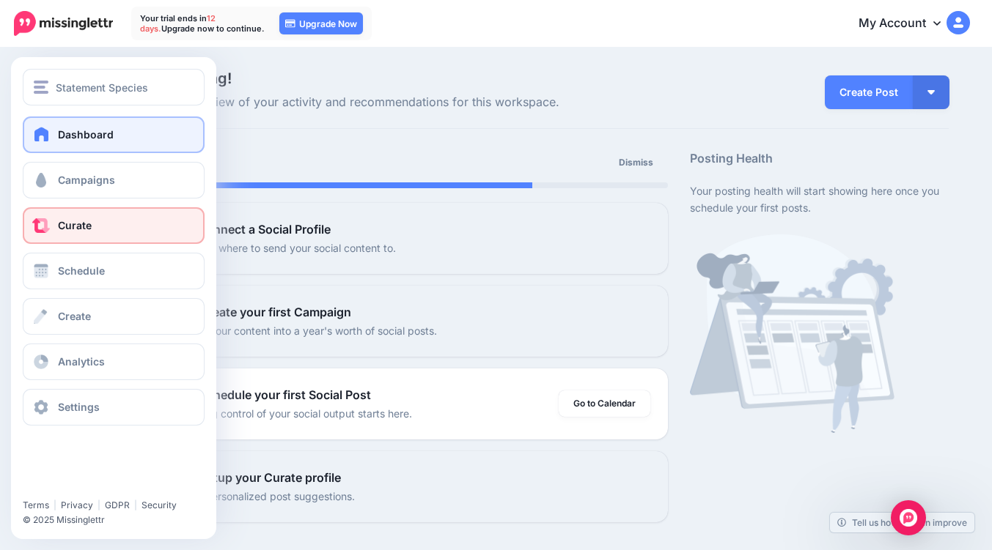
click at [106, 218] on link "Curate" at bounding box center [114, 225] width 182 height 37
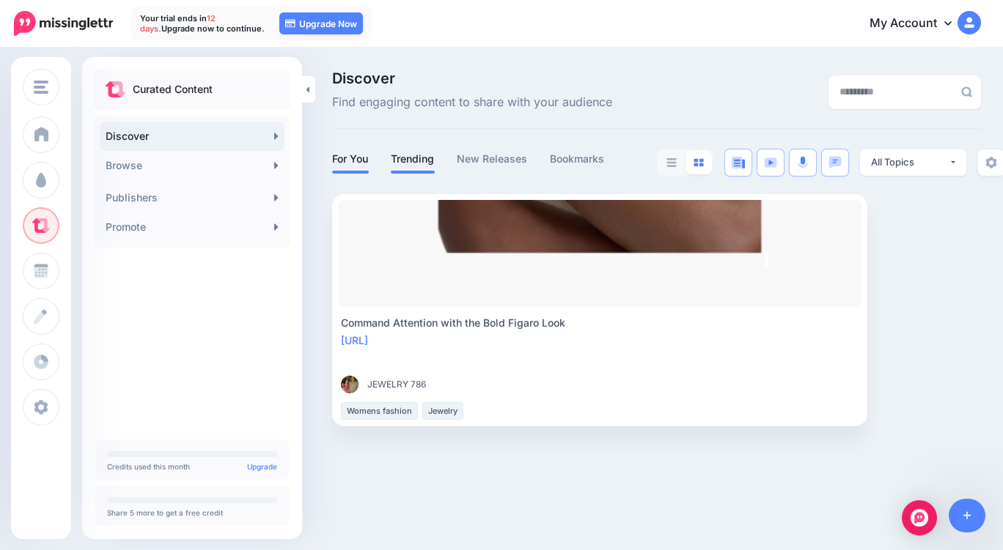
click at [421, 150] on link "Trending" at bounding box center [413, 159] width 44 height 18
click at [506, 158] on link "New Releases" at bounding box center [492, 159] width 71 height 18
click at [586, 160] on link "Bookmarks" at bounding box center [577, 159] width 55 height 18
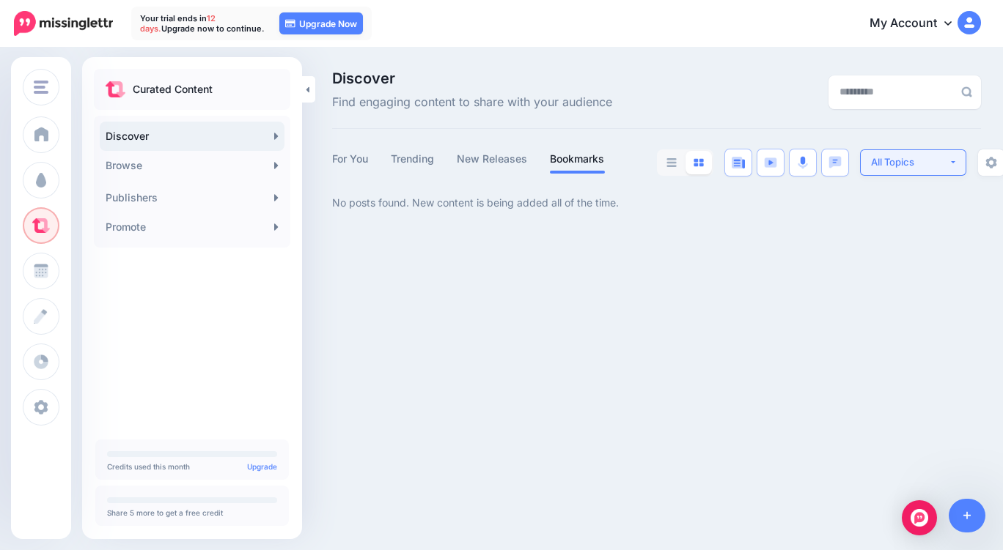
click at [918, 168] on div "All Topics" at bounding box center [910, 162] width 78 height 14
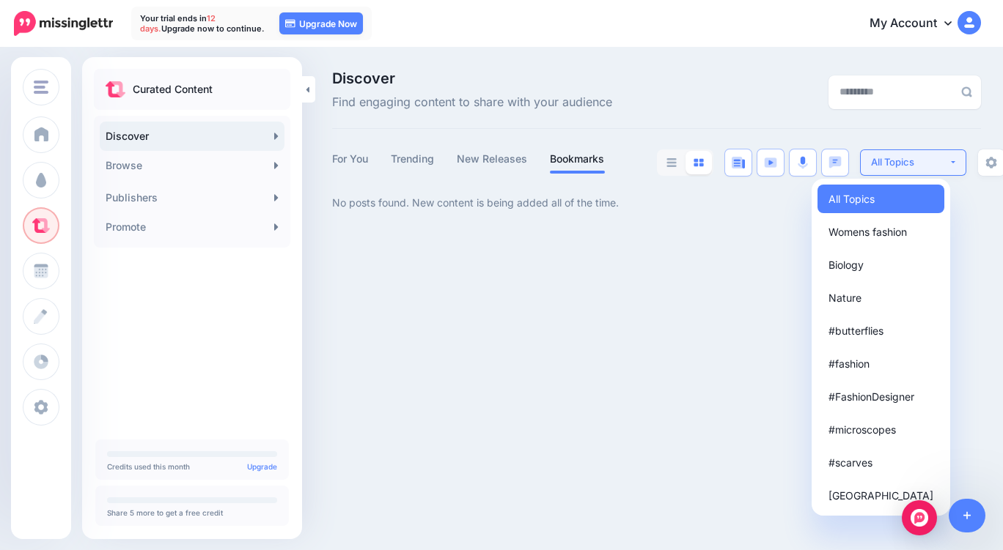
click at [918, 168] on div "All Topics" at bounding box center [910, 162] width 78 height 14
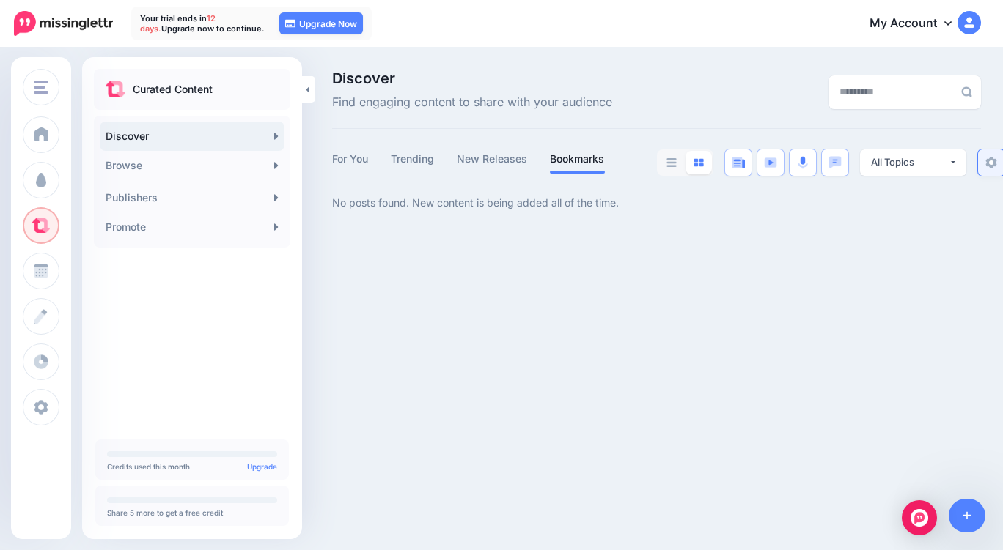
click at [991, 162] on img at bounding box center [991, 163] width 12 height 12
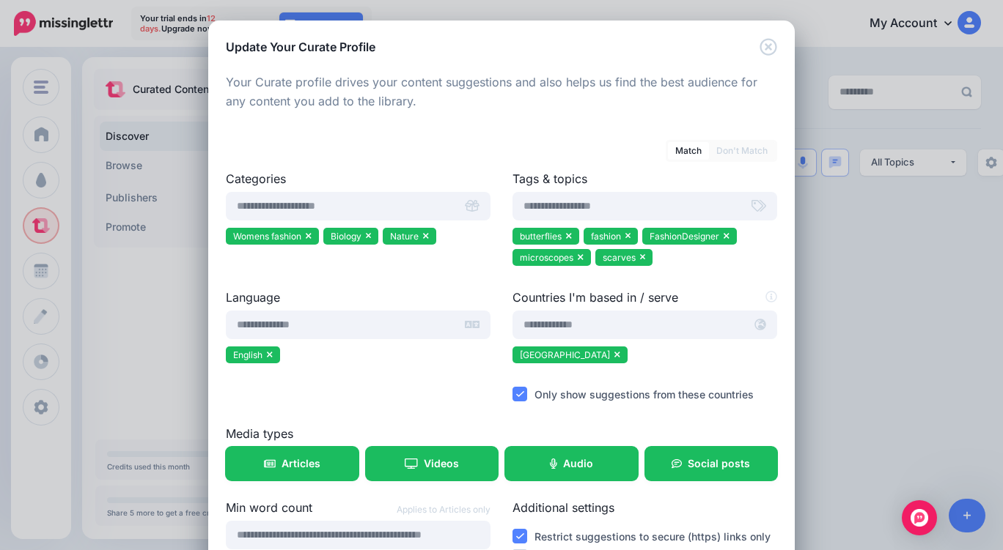
scroll to position [73, 0]
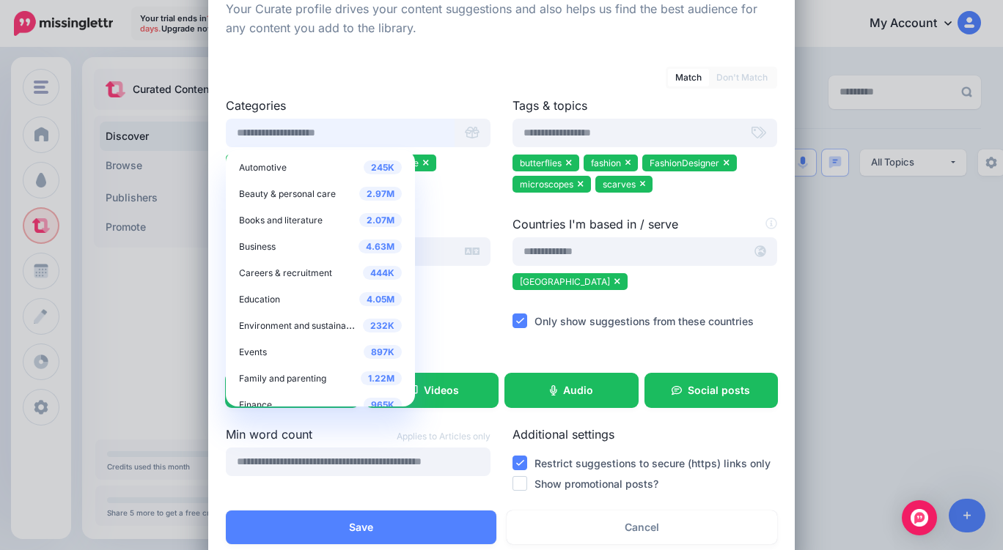
click at [366, 139] on input "text" at bounding box center [340, 133] width 229 height 29
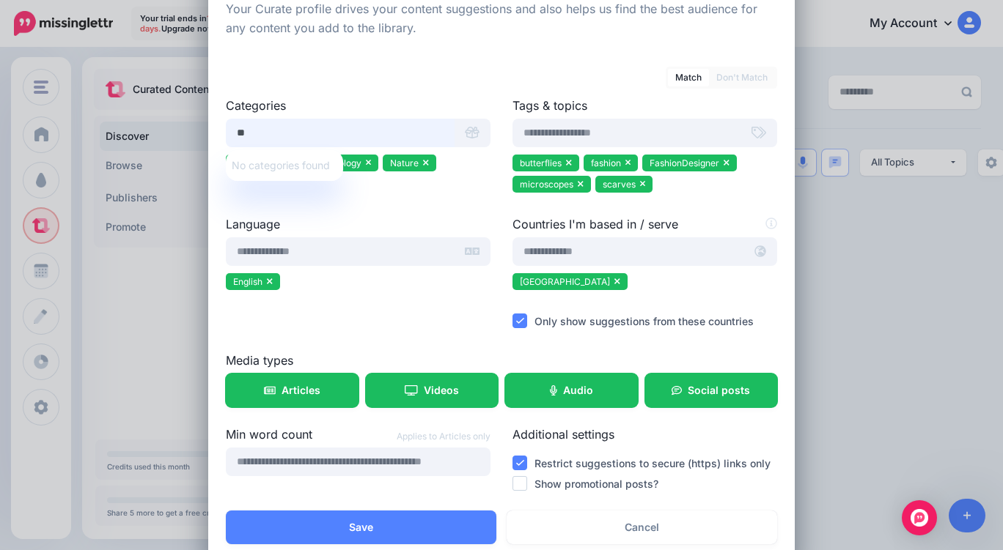
type input "*"
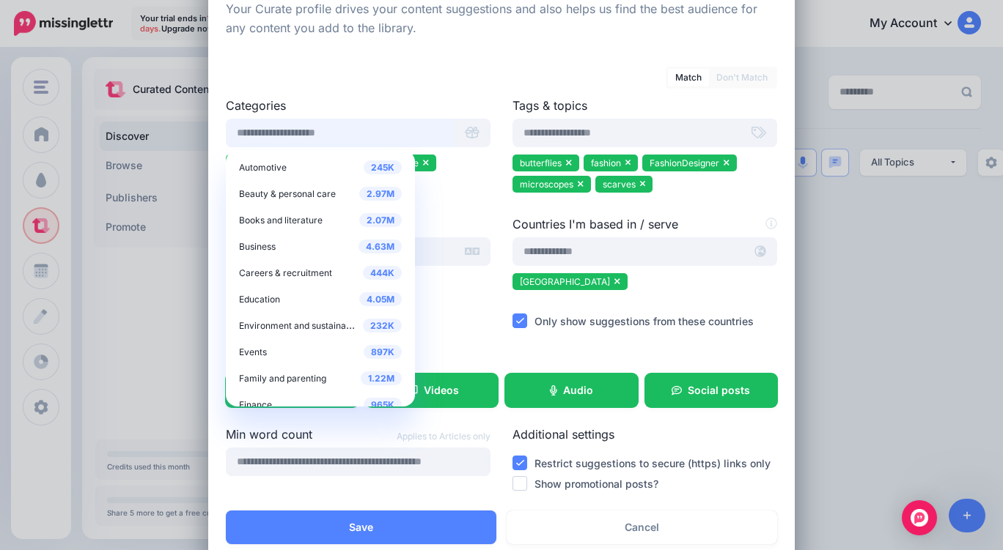
scroll to position [106, 0]
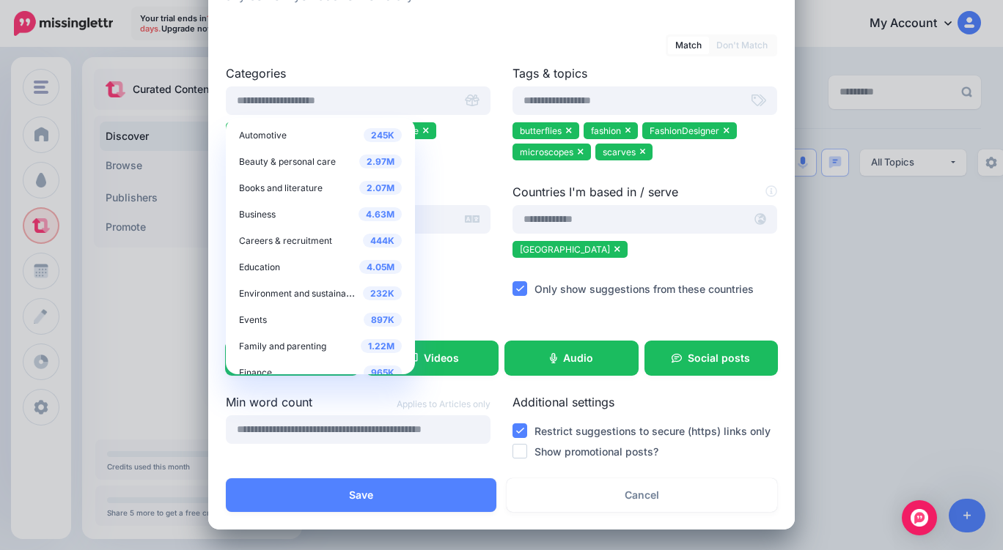
click at [621, 450] on label "Show promotional posts?" at bounding box center [596, 451] width 124 height 17
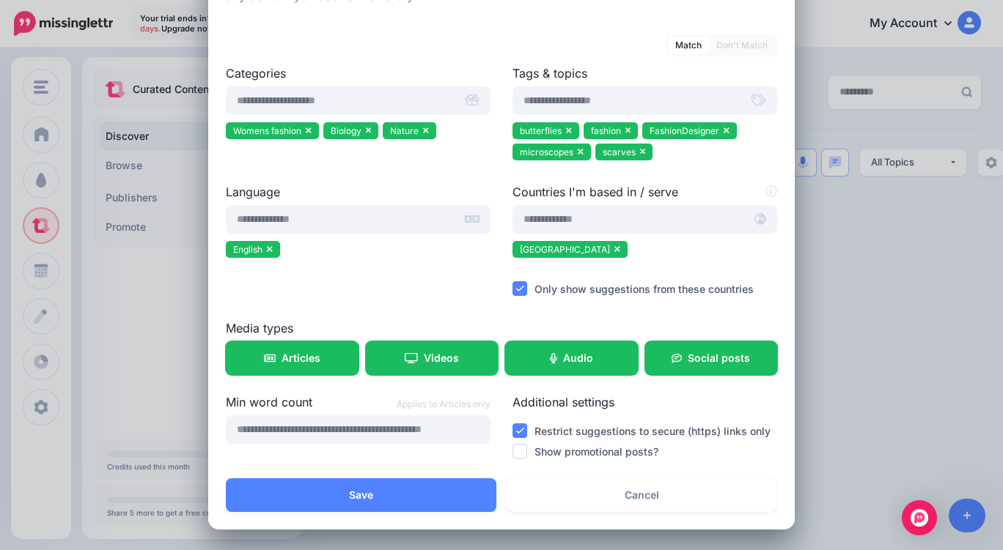
click at [517, 456] on ins at bounding box center [519, 451] width 15 height 15
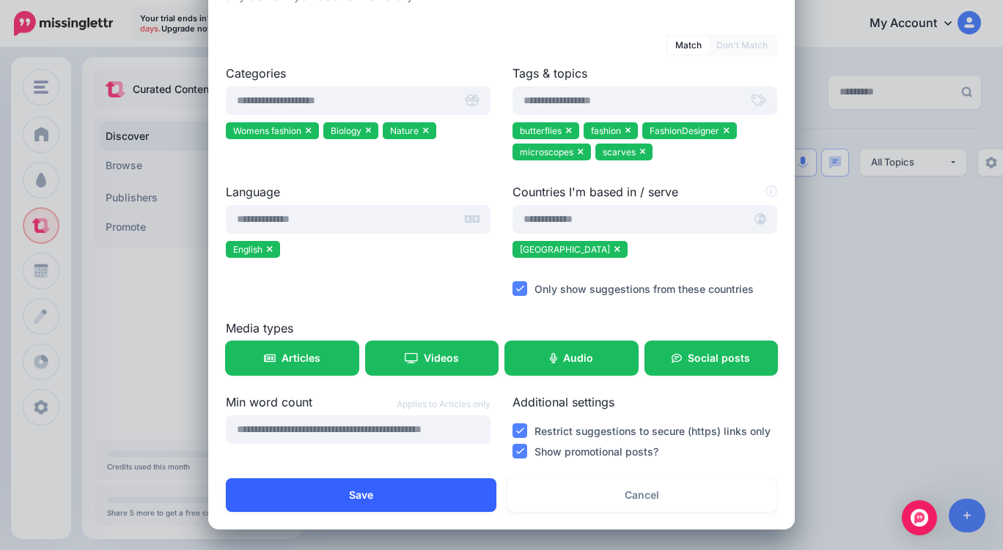
click at [459, 493] on button "Save" at bounding box center [361, 496] width 270 height 34
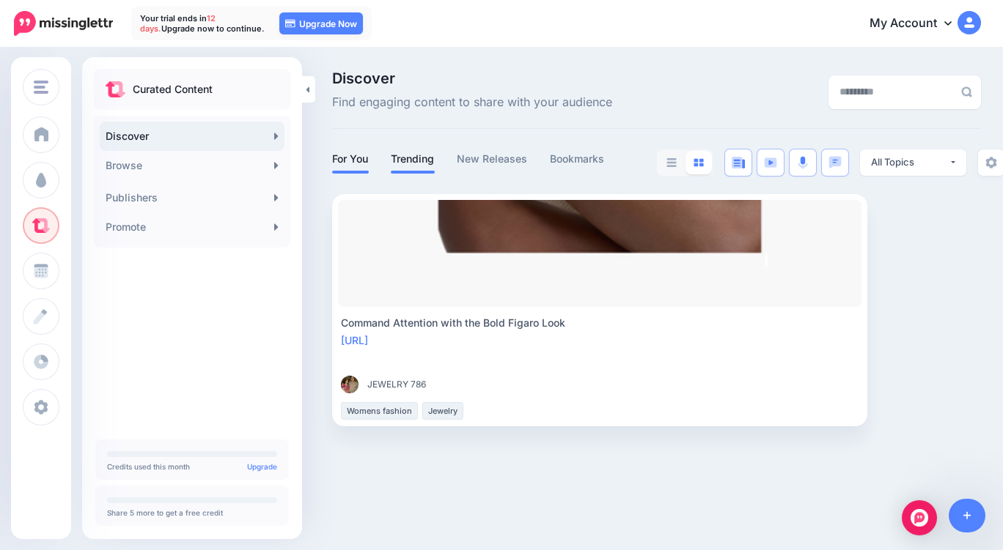
click at [391, 159] on link "Trending" at bounding box center [413, 159] width 44 height 18
click at [496, 147] on div "Discover Find engaging content to share with your audience For You Trending New…" at bounding box center [656, 248] width 671 height 355
click at [499, 147] on div "Discover Find engaging content to share with your audience For You Trending New…" at bounding box center [656, 248] width 671 height 355
click at [482, 160] on link "New Releases" at bounding box center [492, 159] width 71 height 18
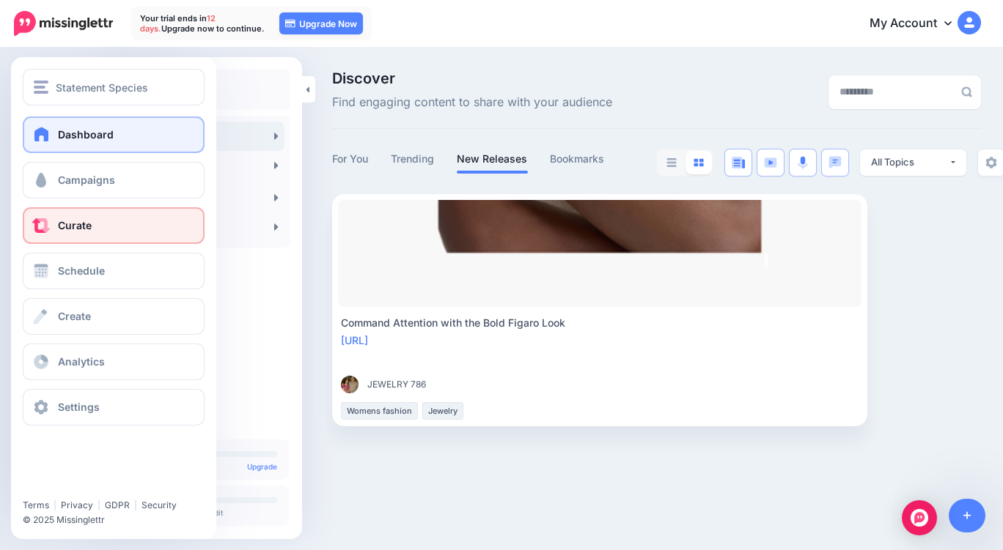
click at [64, 146] on link "Dashboard" at bounding box center [114, 135] width 182 height 37
